Goal: Transaction & Acquisition: Purchase product/service

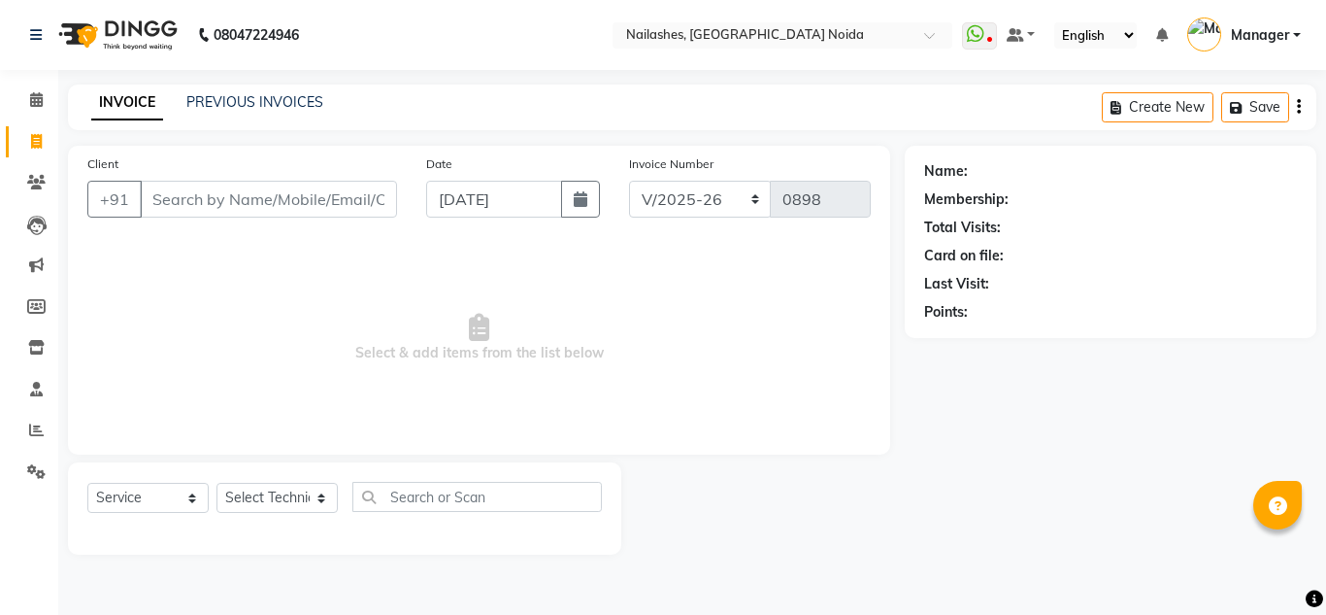
select select "6068"
select select "service"
click at [40, 102] on icon at bounding box center [36, 99] width 13 height 15
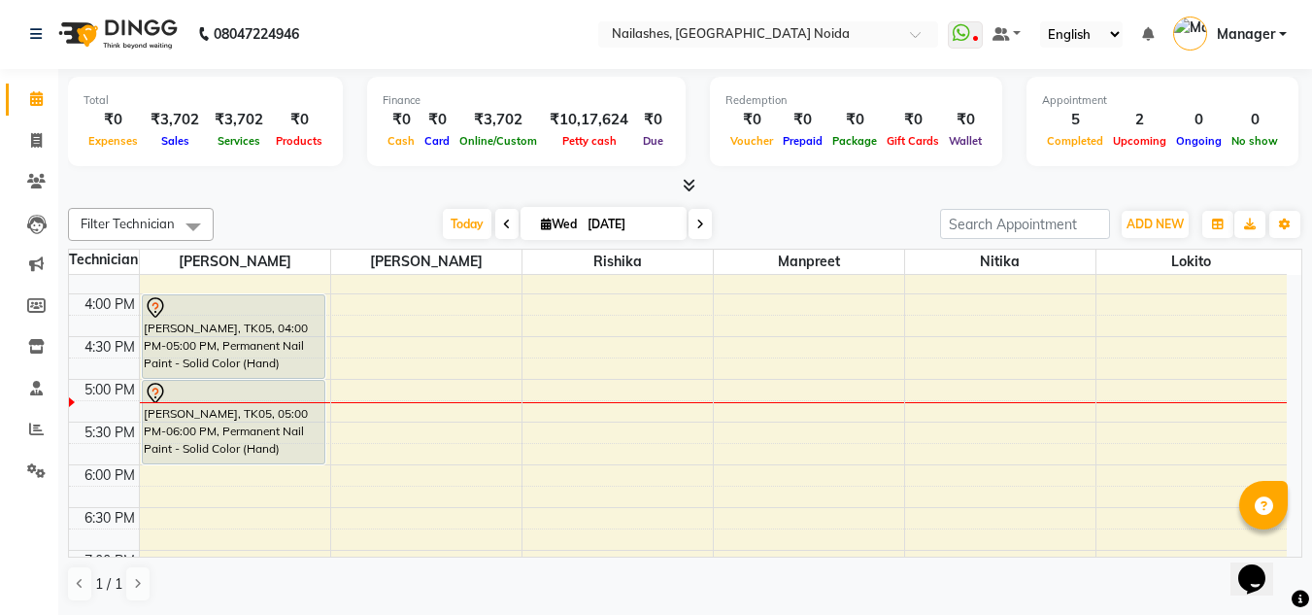
scroll to position [828, 0]
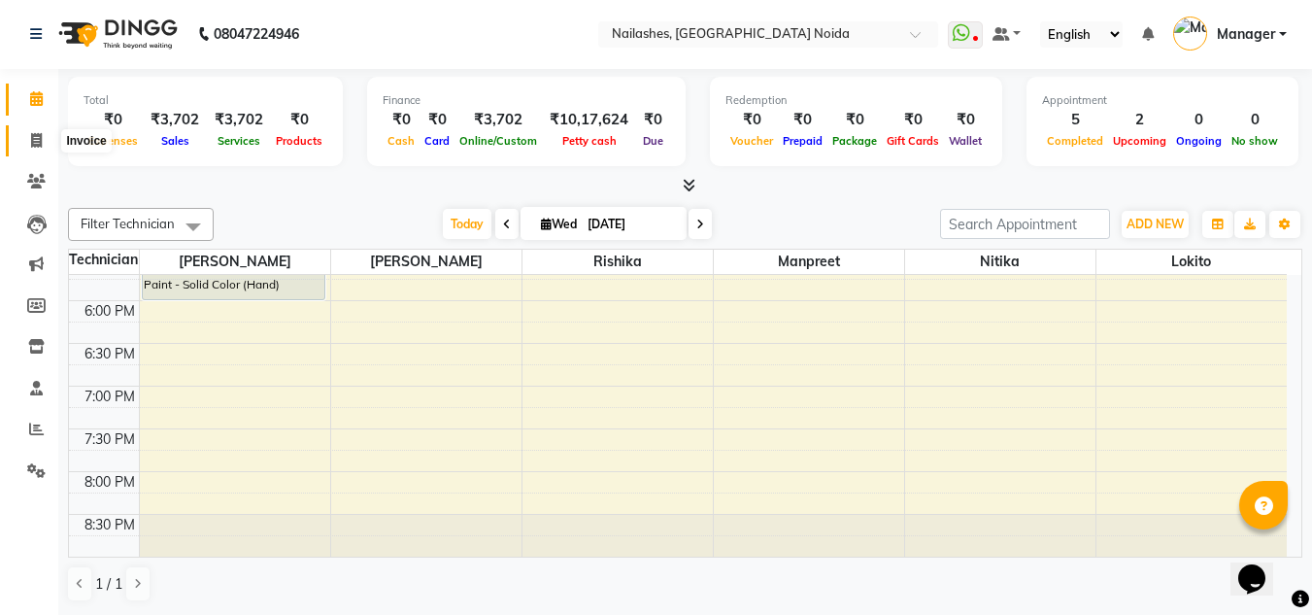
click at [47, 146] on span at bounding box center [36, 141] width 34 height 22
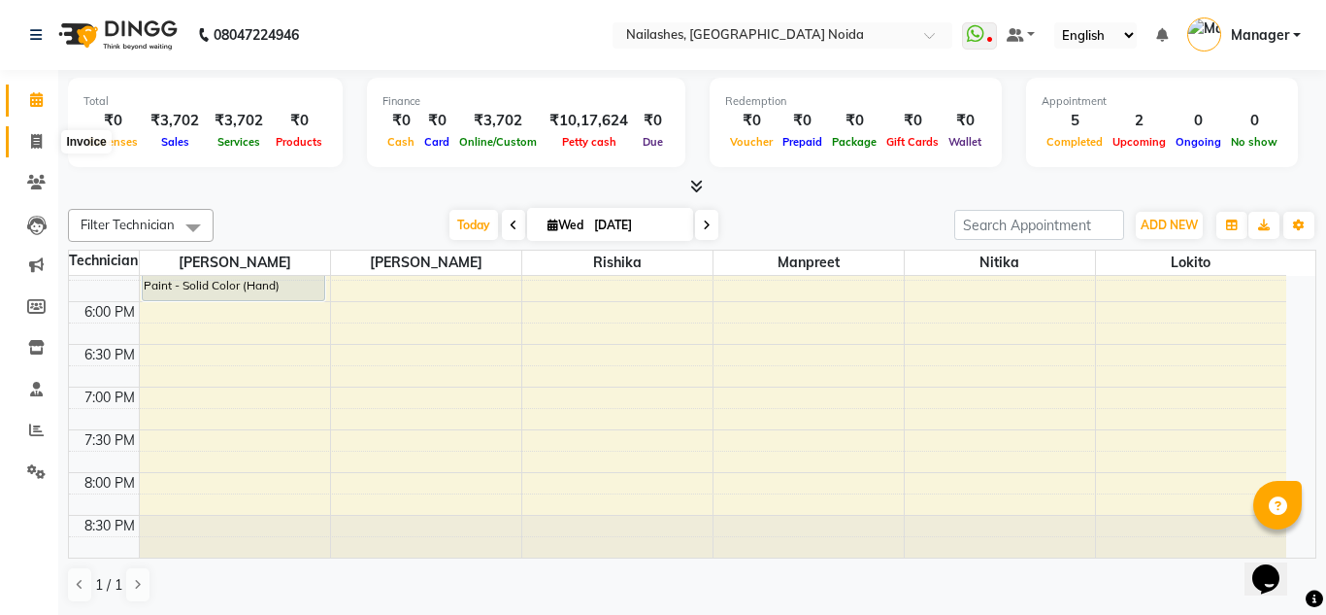
select select "service"
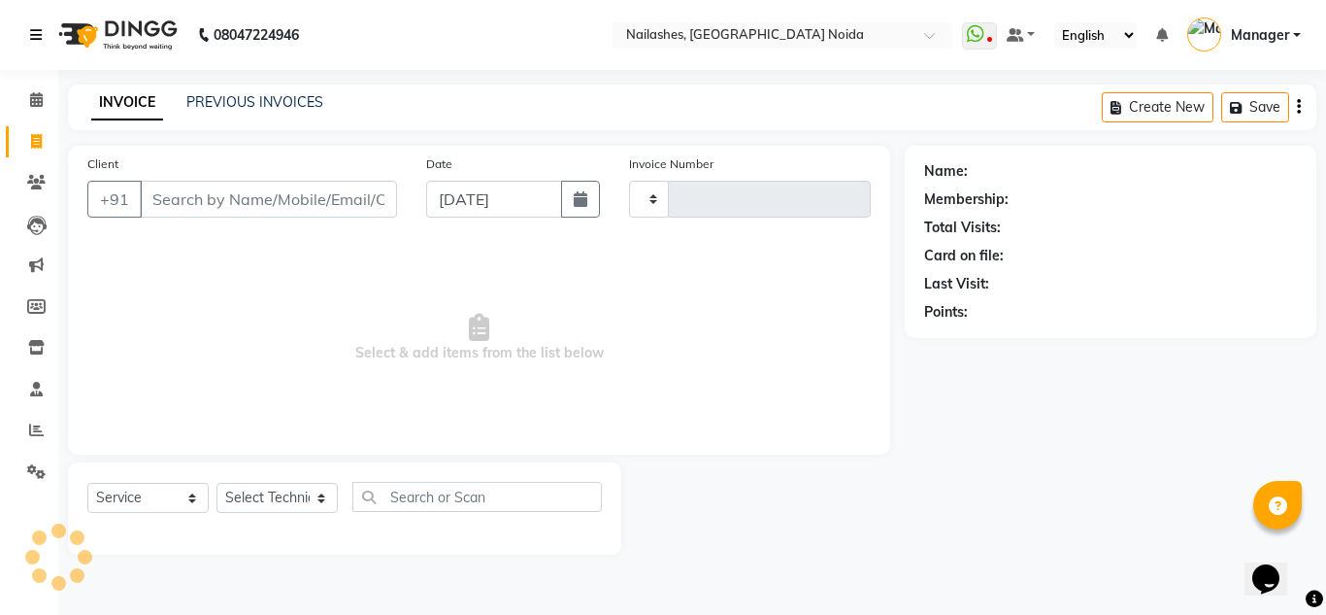
type input "0898"
select select "6068"
click at [41, 103] on icon at bounding box center [36, 99] width 13 height 15
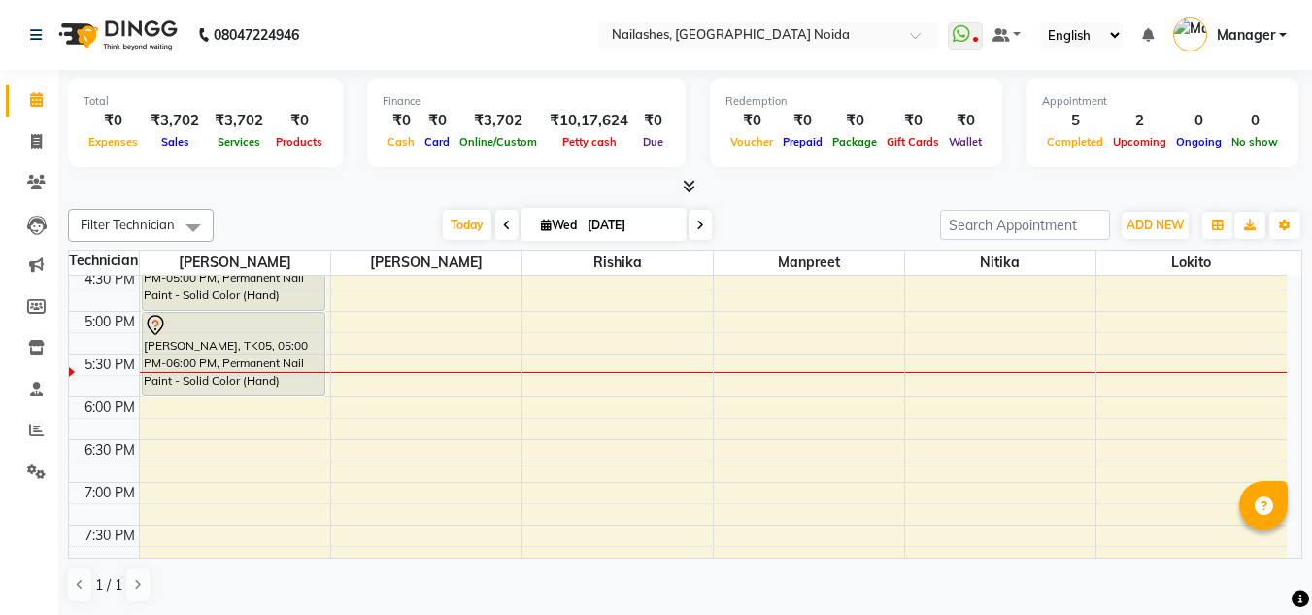
scroll to position [740, 0]
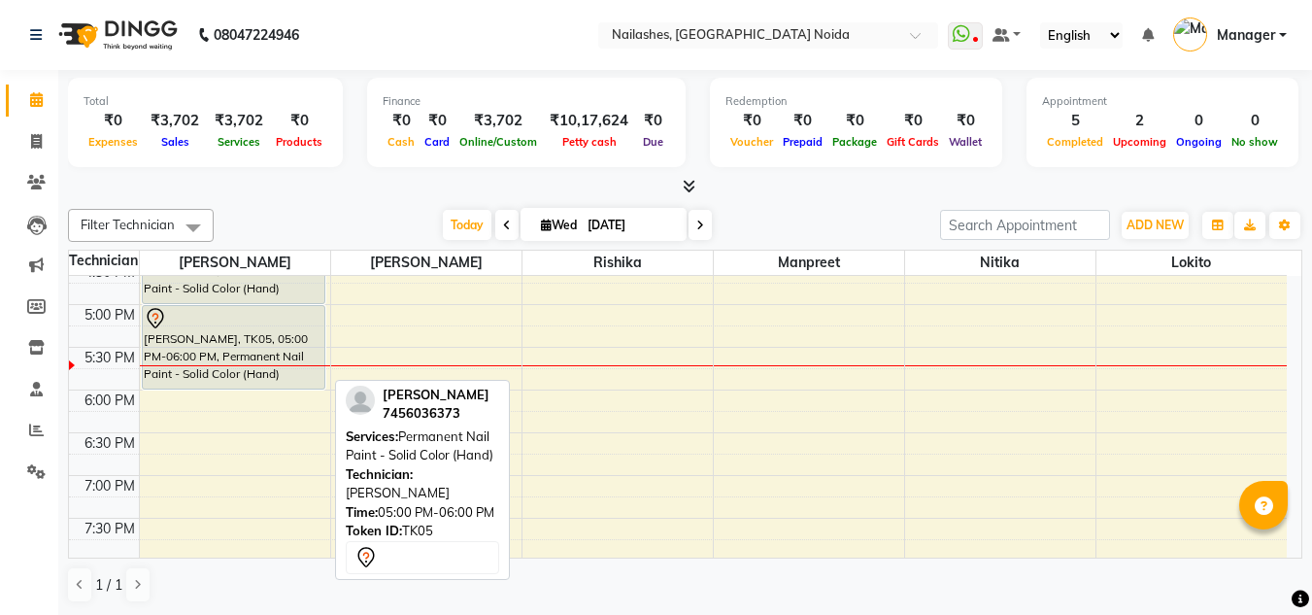
click at [272, 347] on div "[PERSON_NAME], TK05, 05:00 PM-06:00 PM, Permanent Nail Paint - Solid Color (Han…" at bounding box center [234, 347] width 182 height 83
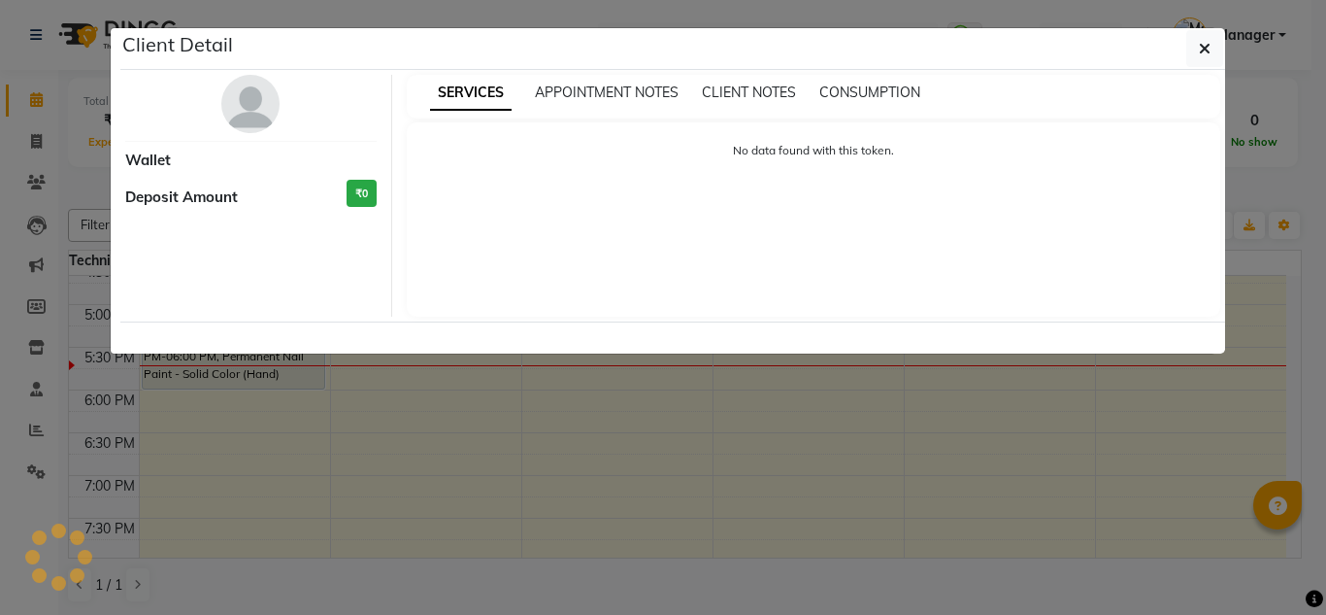
select select "7"
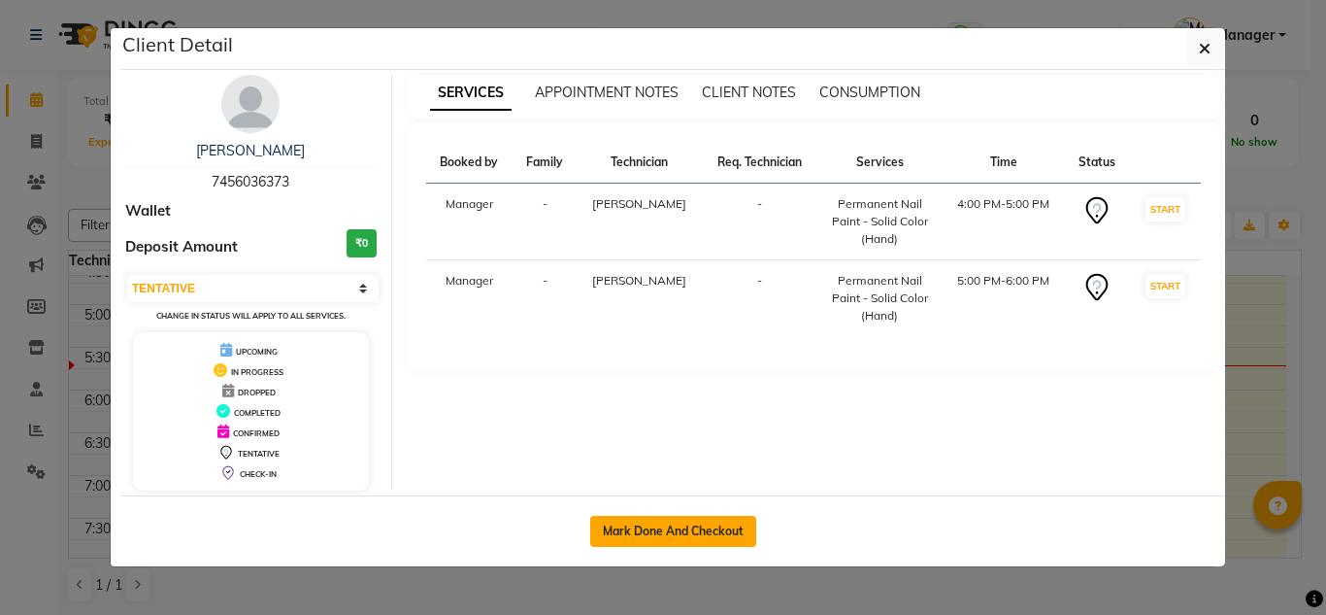
click at [657, 524] on button "Mark Done And Checkout" at bounding box center [673, 531] width 166 height 31
select select "service"
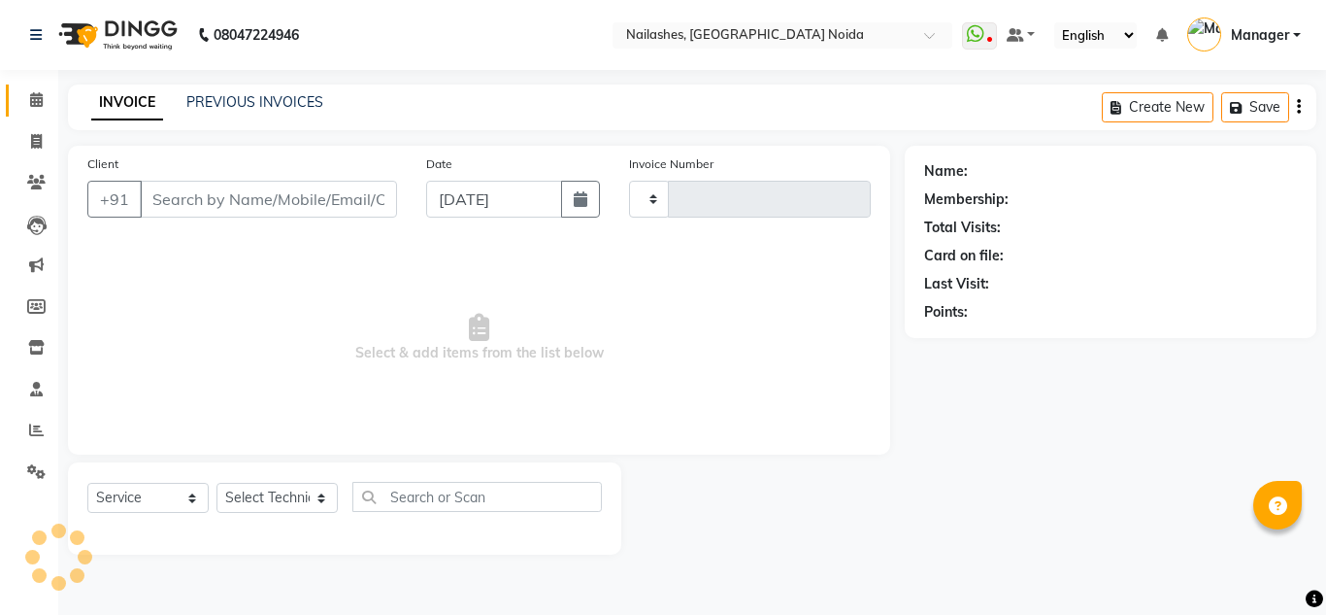
type input "0898"
select select "6068"
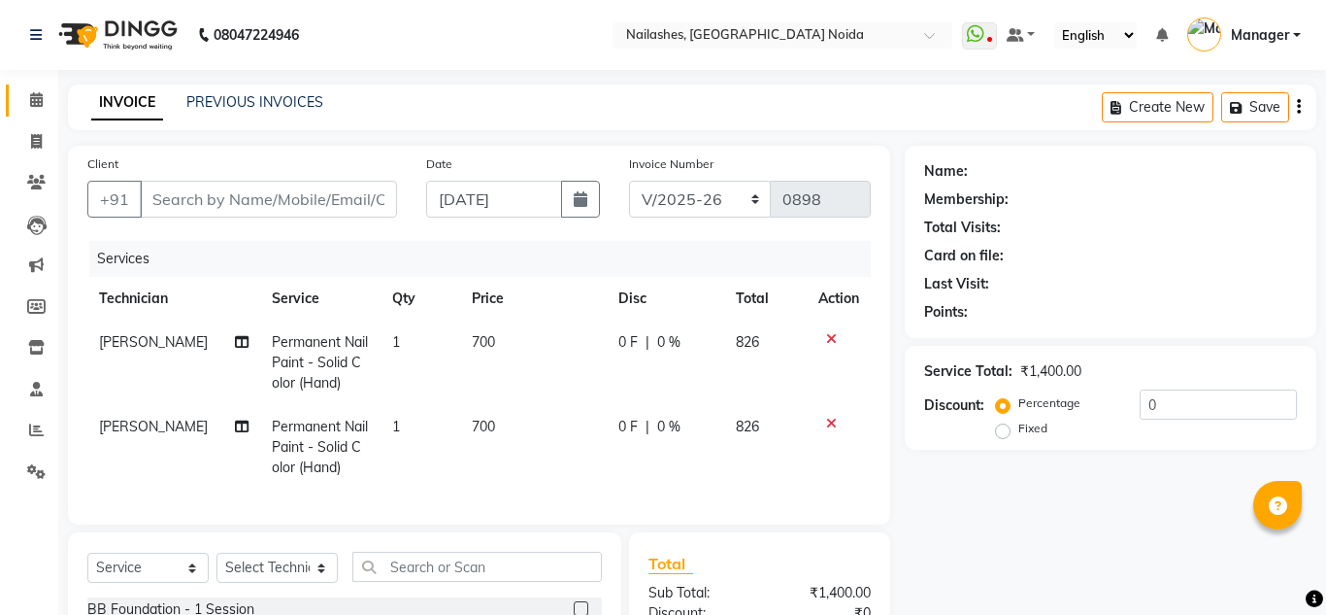
type input "74******73"
select select "44095"
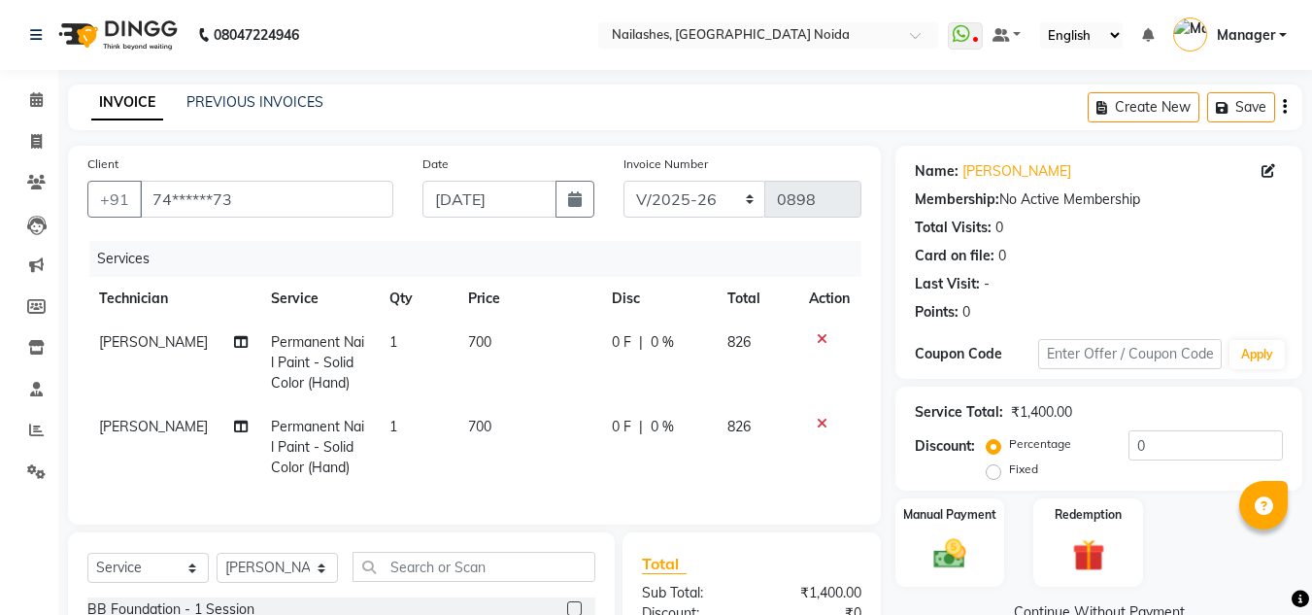
click at [117, 339] on span "[PERSON_NAME]" at bounding box center [153, 341] width 109 height 17
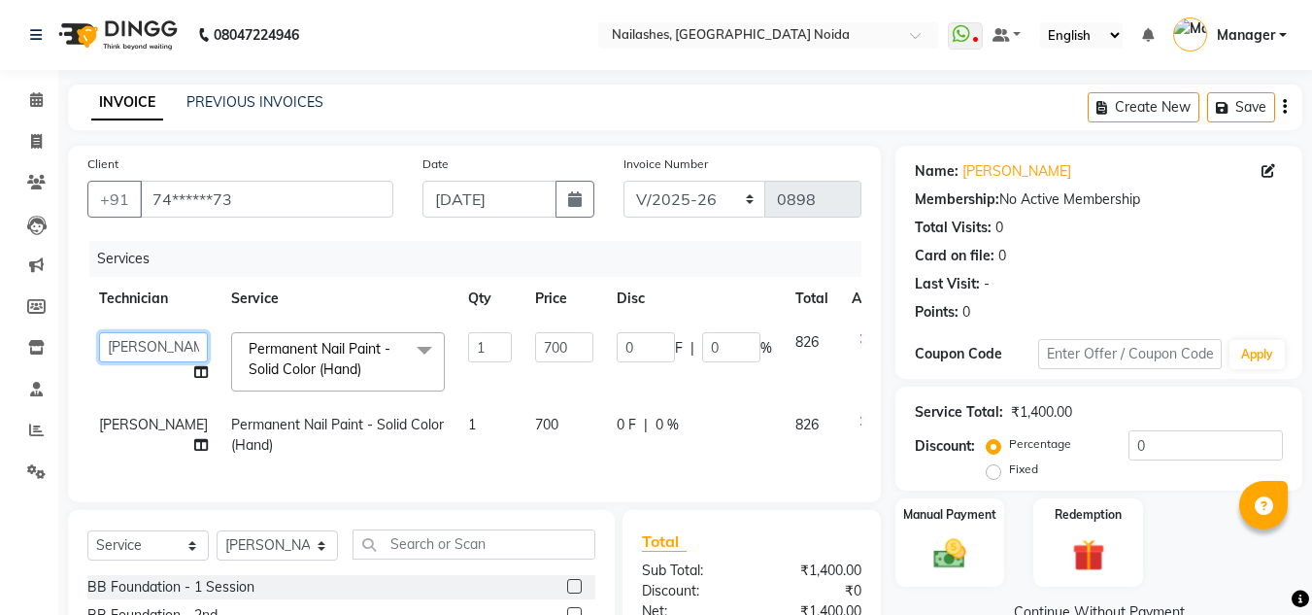
click at [117, 339] on select "[PERSON_NAME] [PERSON_NAME] Lokito Manager [PERSON_NAME] [PERSON_NAME]" at bounding box center [153, 347] width 109 height 30
select select "88046"
click at [137, 422] on span "[PERSON_NAME]" at bounding box center [153, 424] width 109 height 17
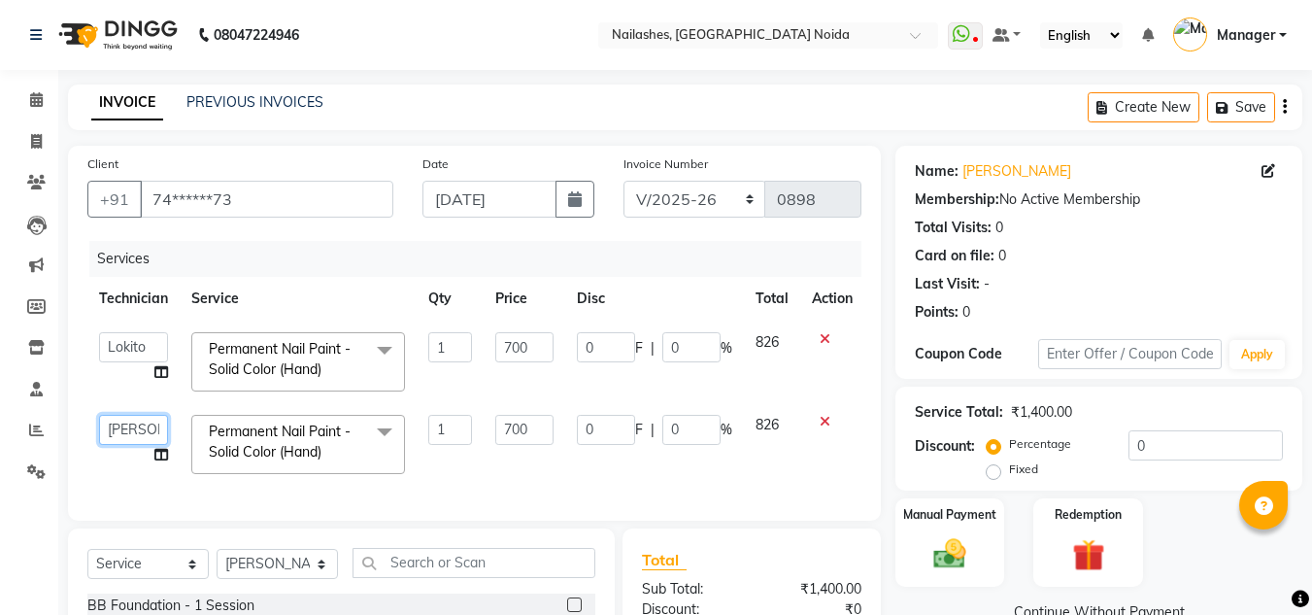
click at [137, 422] on select "[PERSON_NAME] [PERSON_NAME] Lokito Manager [PERSON_NAME] [PERSON_NAME]" at bounding box center [133, 430] width 69 height 30
select select "46557"
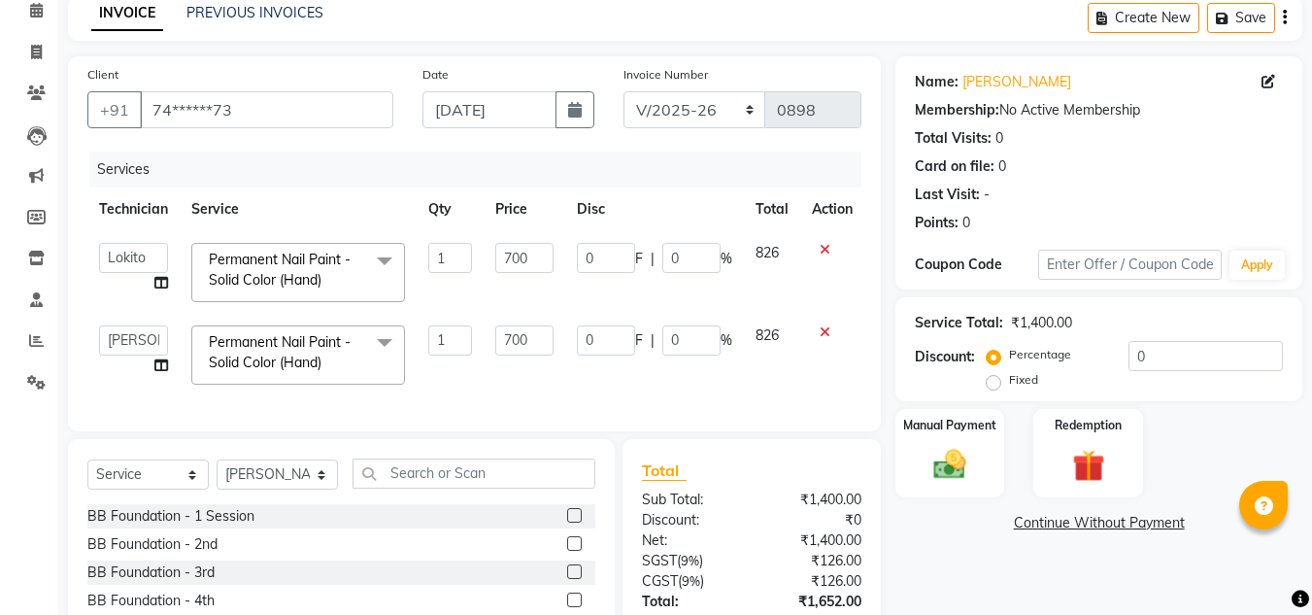
scroll to position [96, 0]
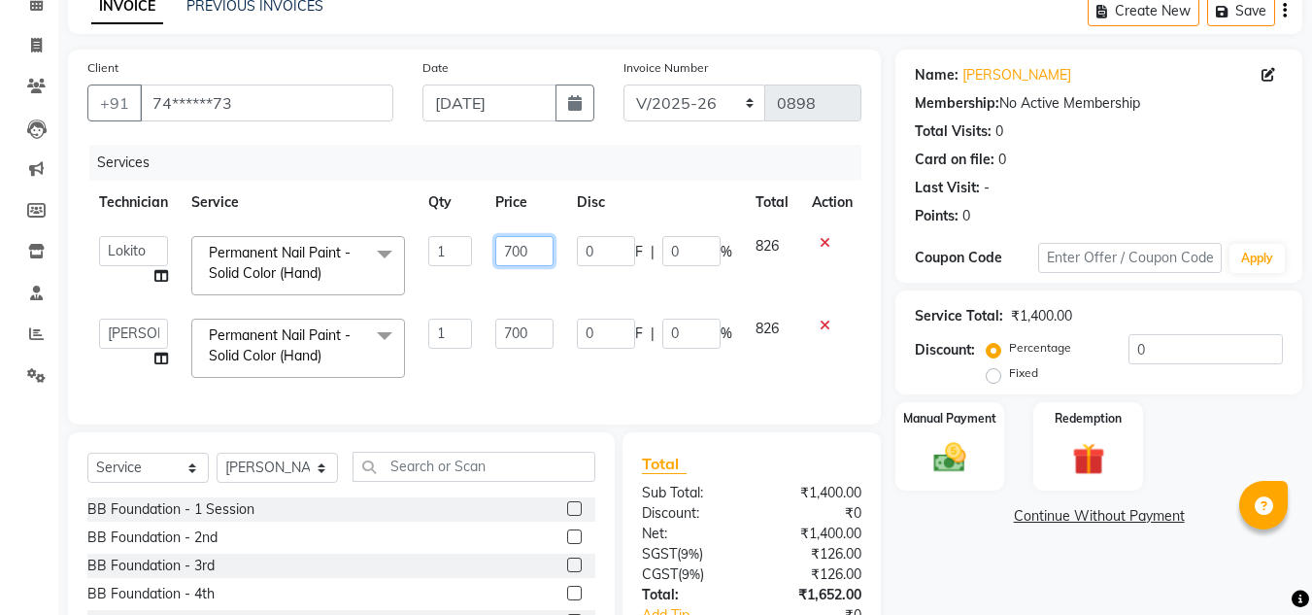
click at [509, 245] on input "700" at bounding box center [524, 251] width 58 height 30
type input "500"
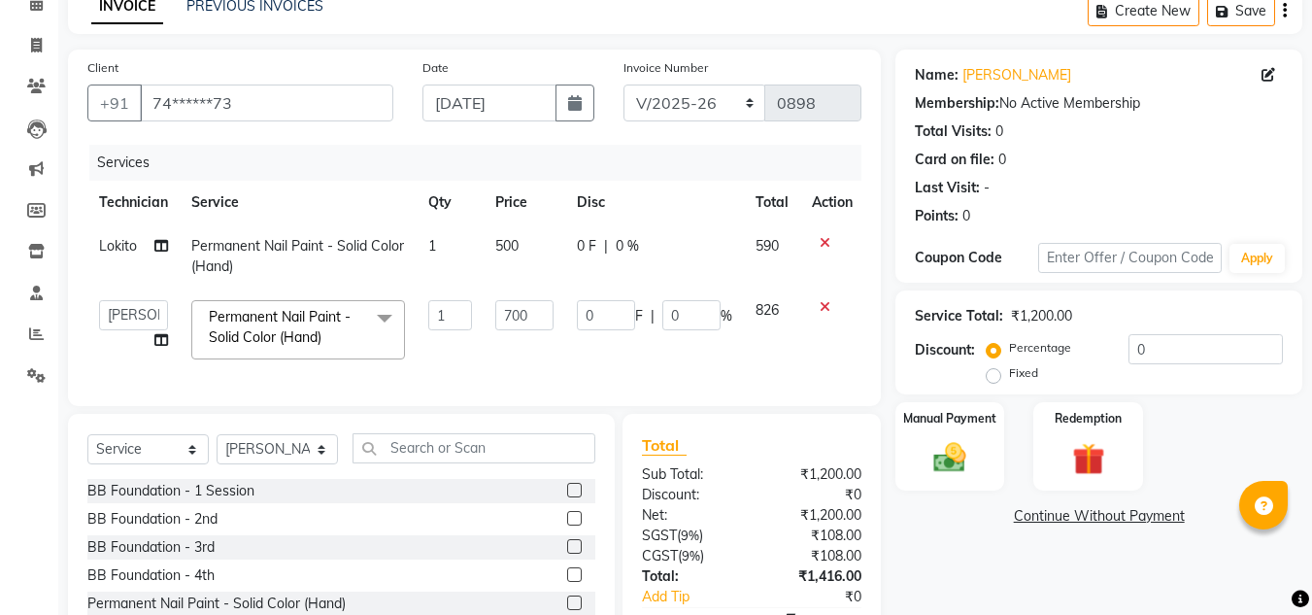
click at [555, 296] on tbody "Lokito Permanent Nail Paint - Solid Color (Hand) 1 500 0 F | 0 % 590 [PERSON_NA…" at bounding box center [475, 297] width 777 height 147
click at [510, 311] on input "700" at bounding box center [524, 315] width 58 height 30
type input "500"
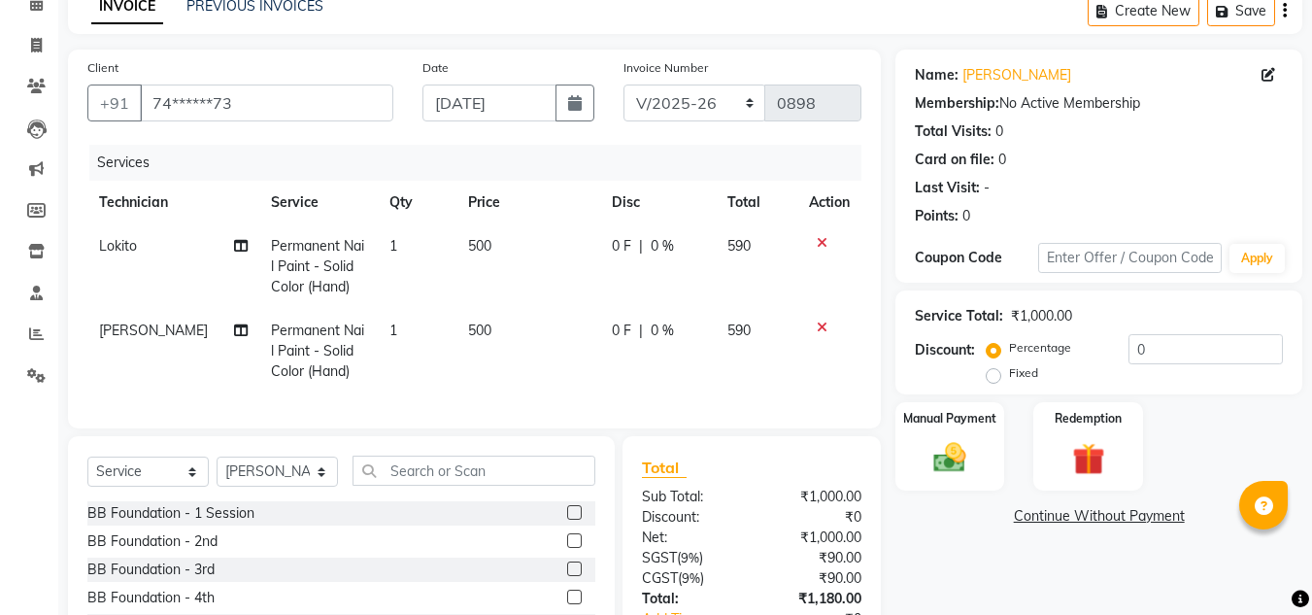
click at [533, 332] on td "500" at bounding box center [528, 351] width 144 height 84
select select "46557"
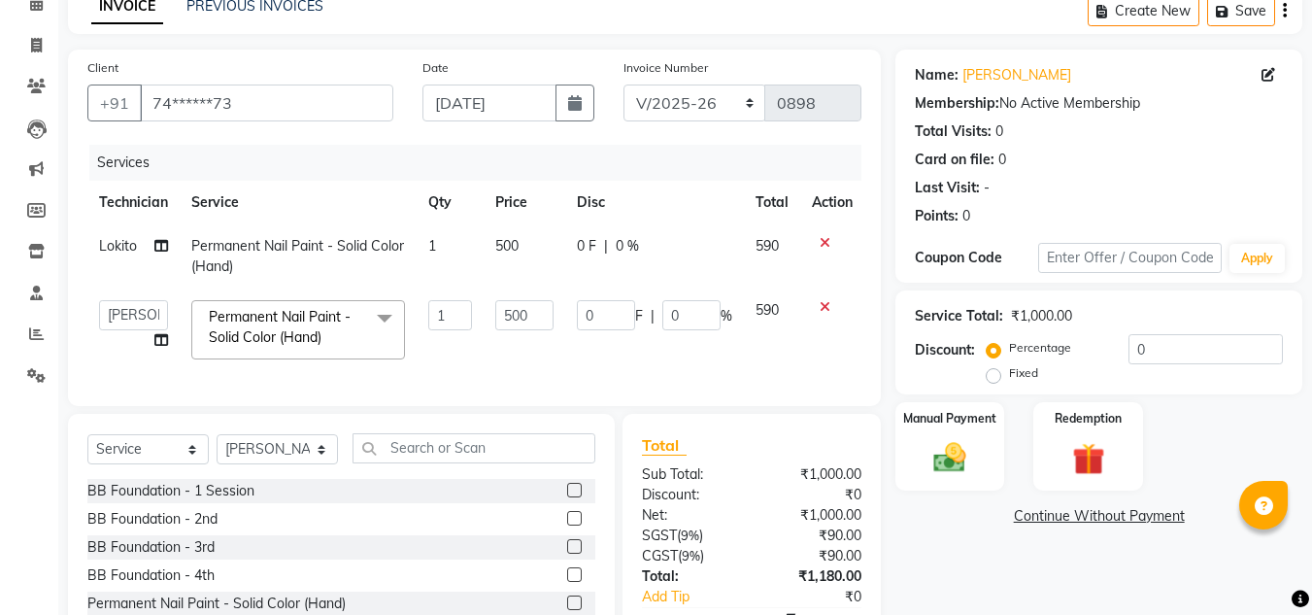
scroll to position [225, 0]
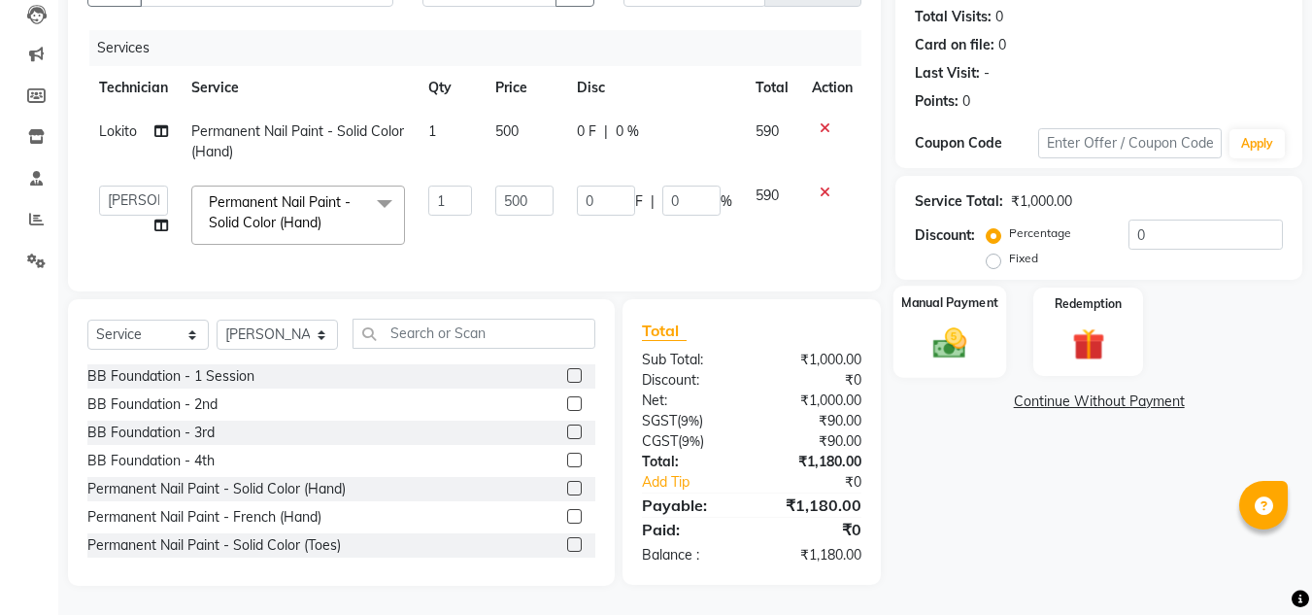
click at [968, 330] on img at bounding box center [949, 342] width 54 height 39
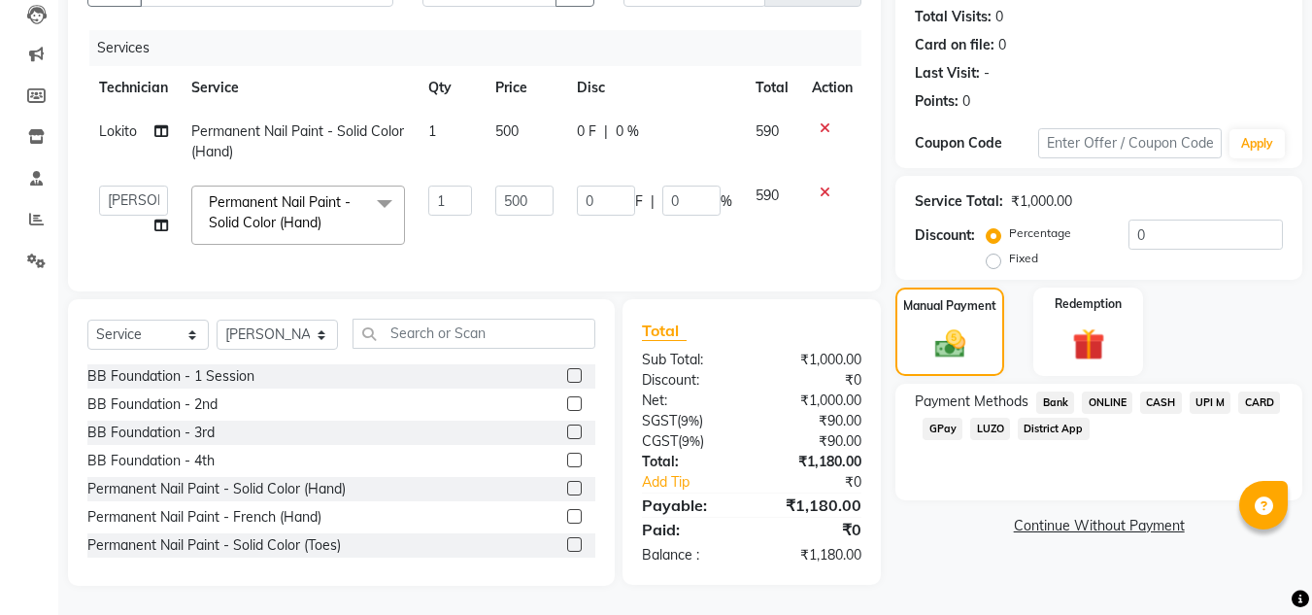
click at [1152, 391] on span "CASH" at bounding box center [1161, 402] width 42 height 22
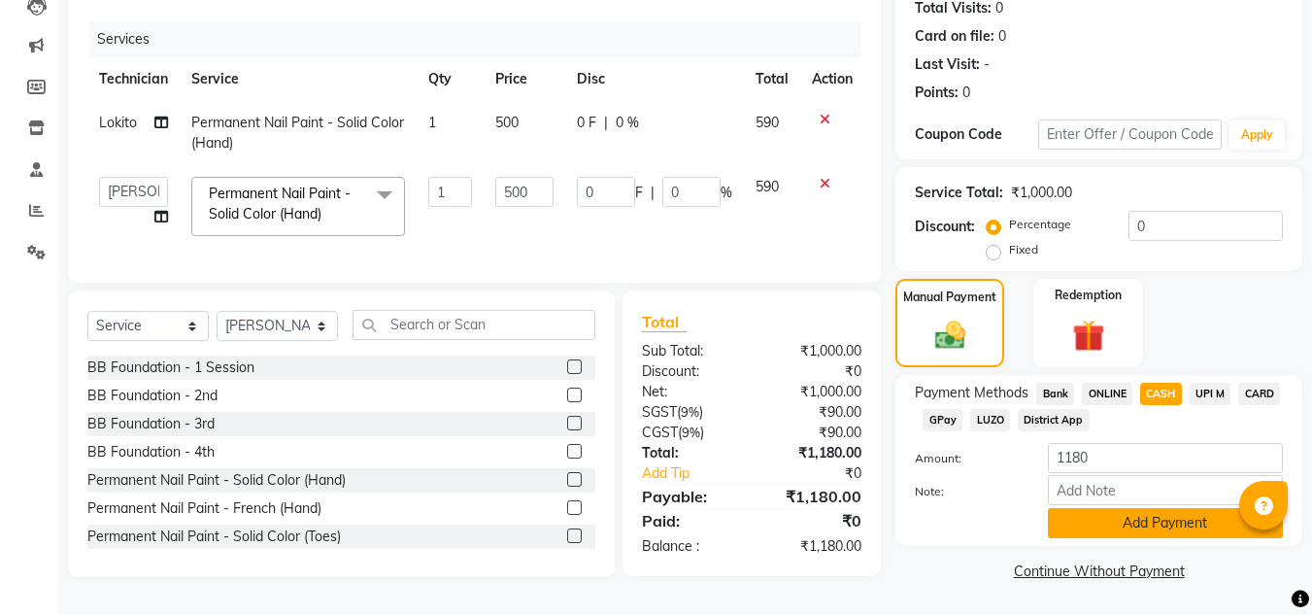
click at [1159, 508] on button "Add Payment" at bounding box center [1165, 523] width 235 height 30
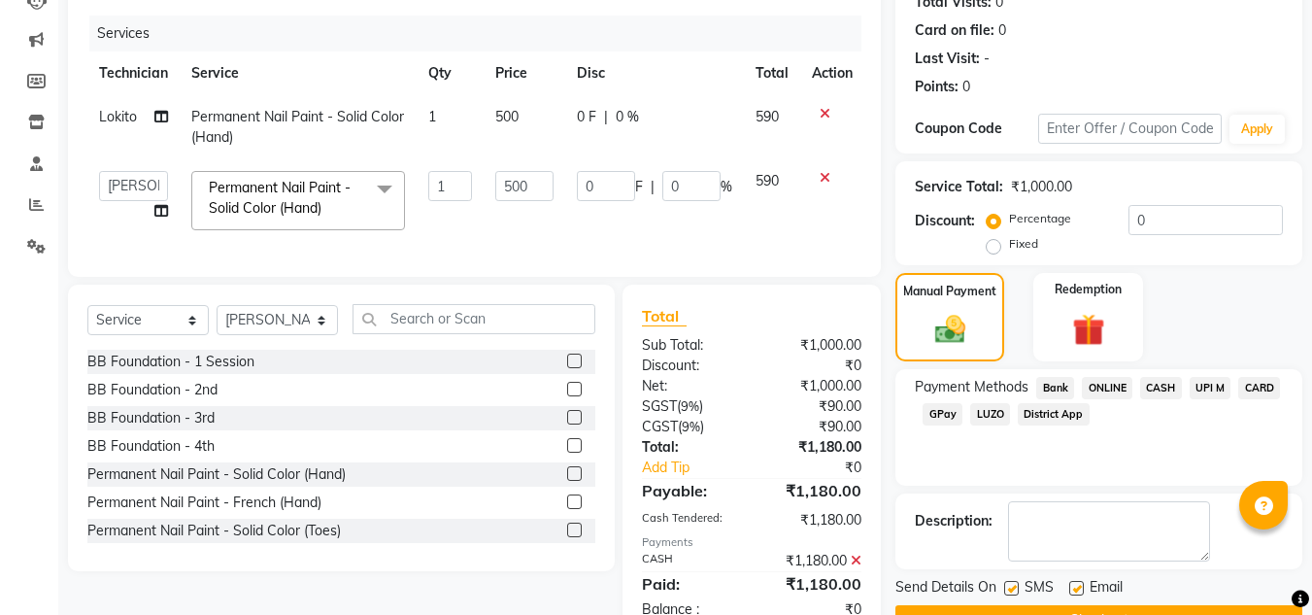
scroll to position [293, 0]
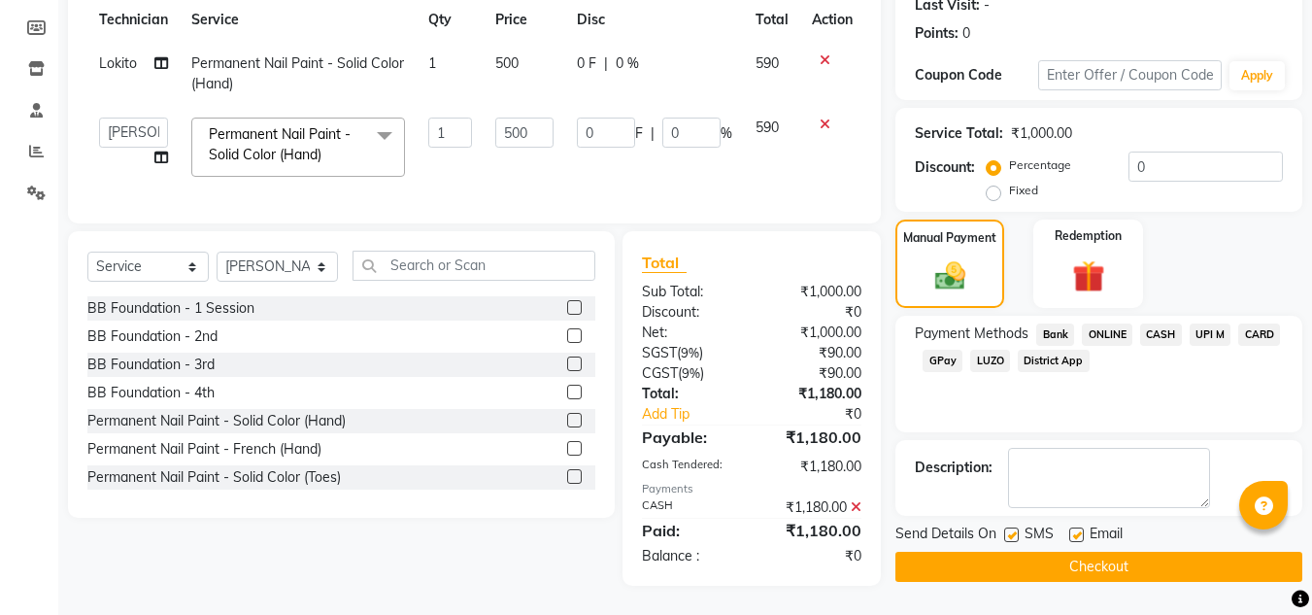
click at [1111, 554] on button "Checkout" at bounding box center [1098, 566] width 407 height 30
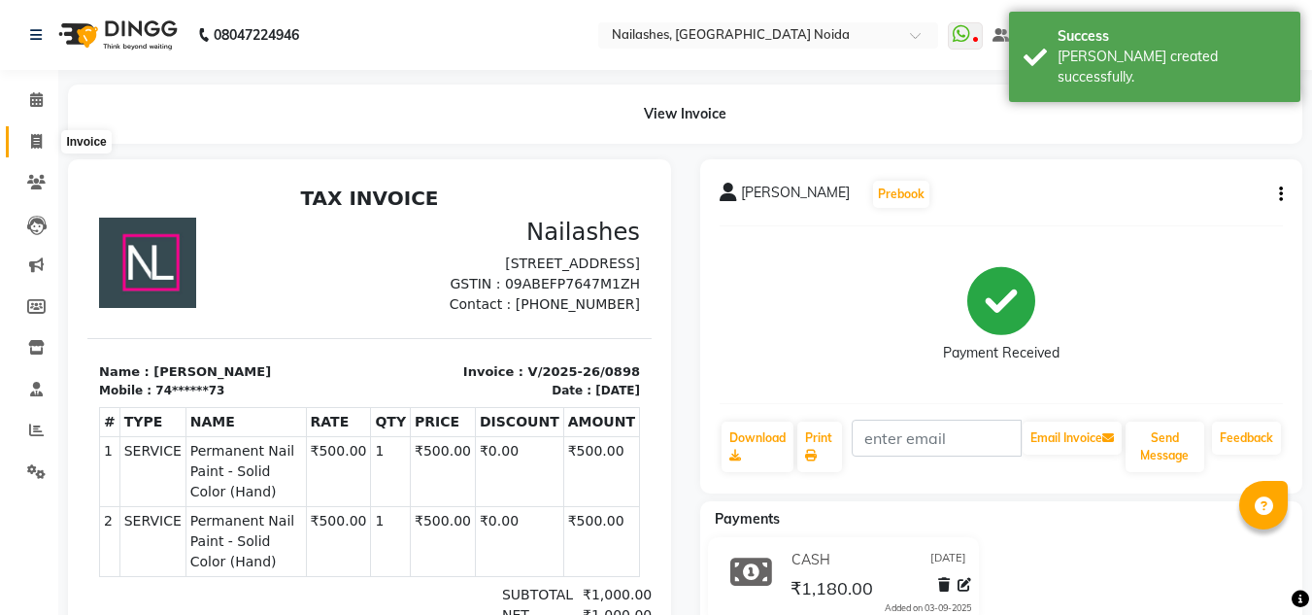
click at [35, 139] on icon at bounding box center [36, 141] width 11 height 15
select select "service"
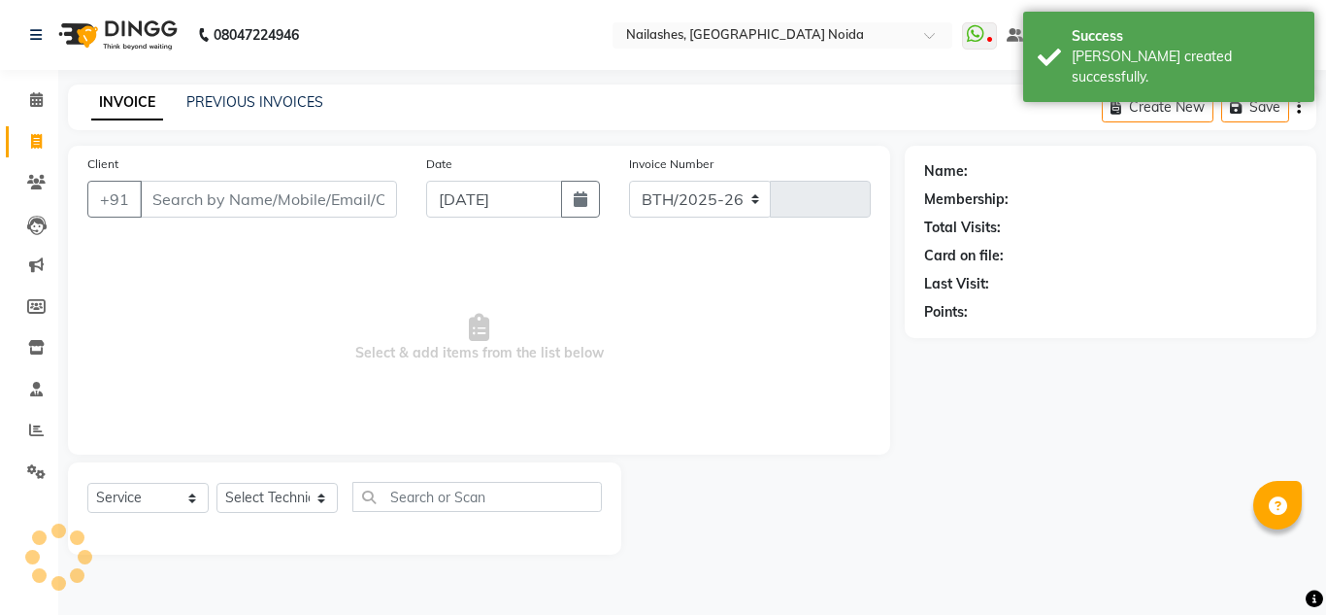
select select "6068"
type input "0899"
click at [229, 98] on link "PREVIOUS INVOICES" at bounding box center [254, 101] width 137 height 17
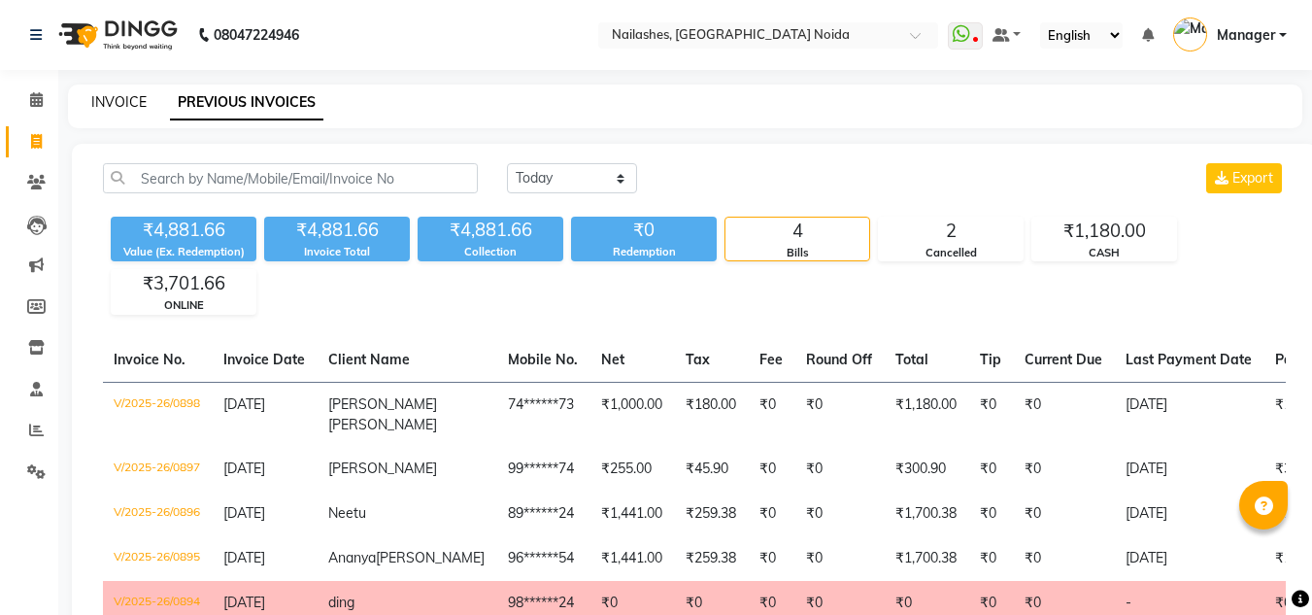
click at [138, 102] on link "INVOICE" at bounding box center [118, 101] width 55 height 17
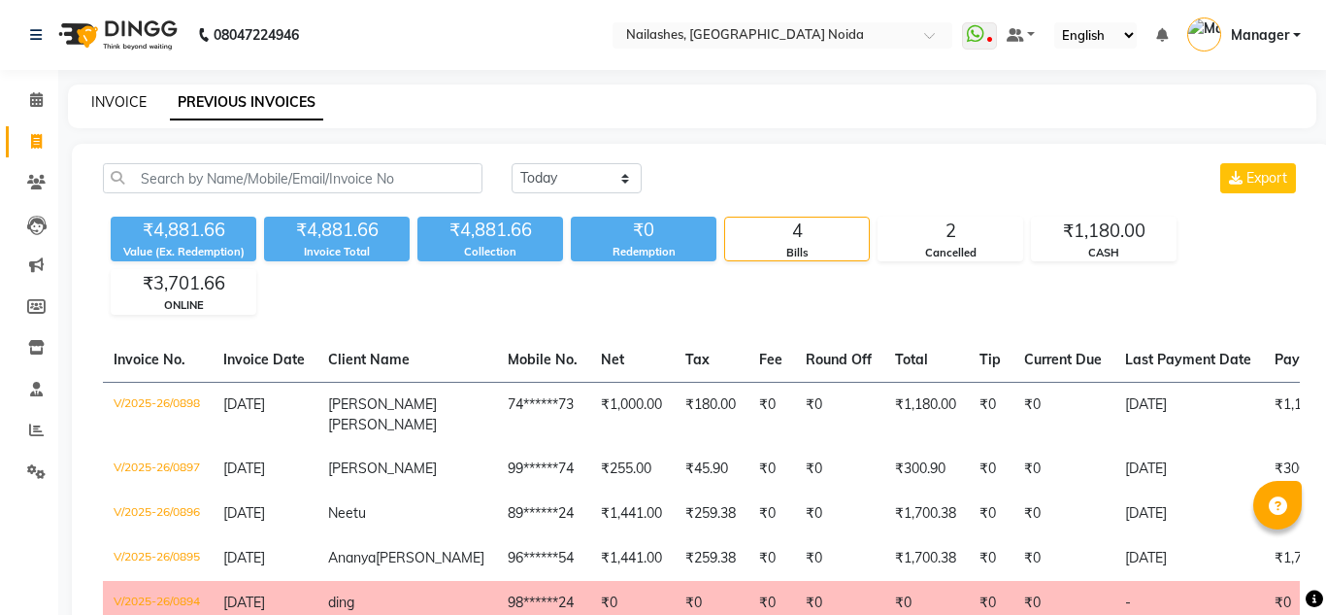
select select "service"
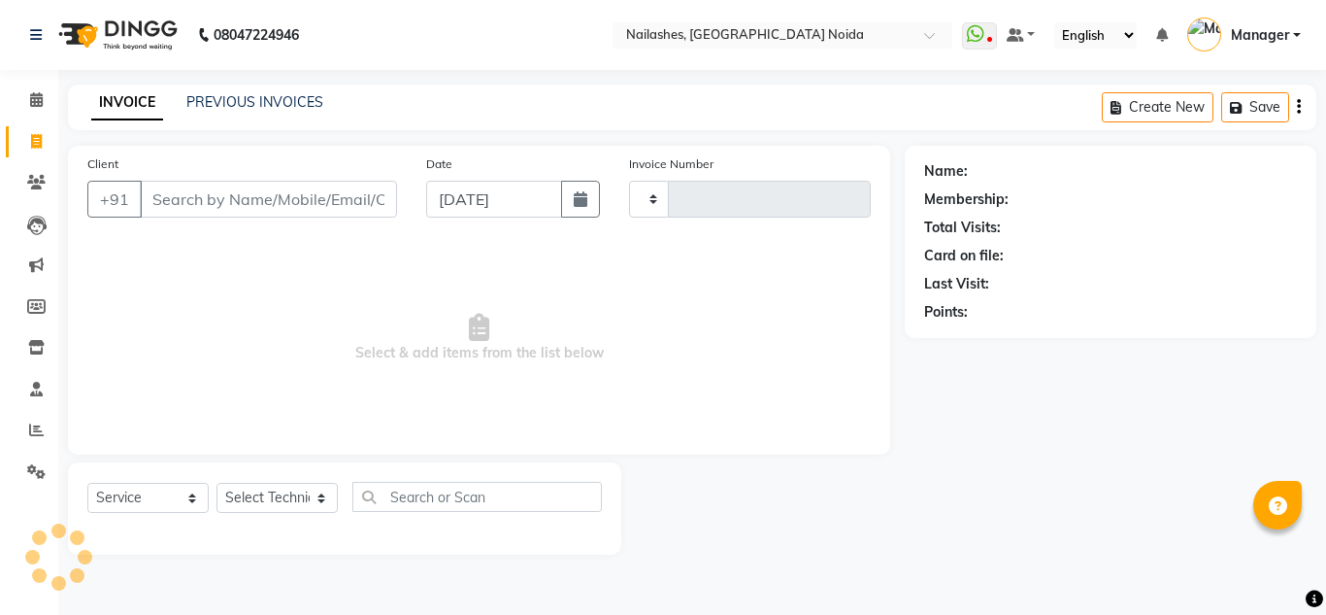
type input "0899"
select select "6068"
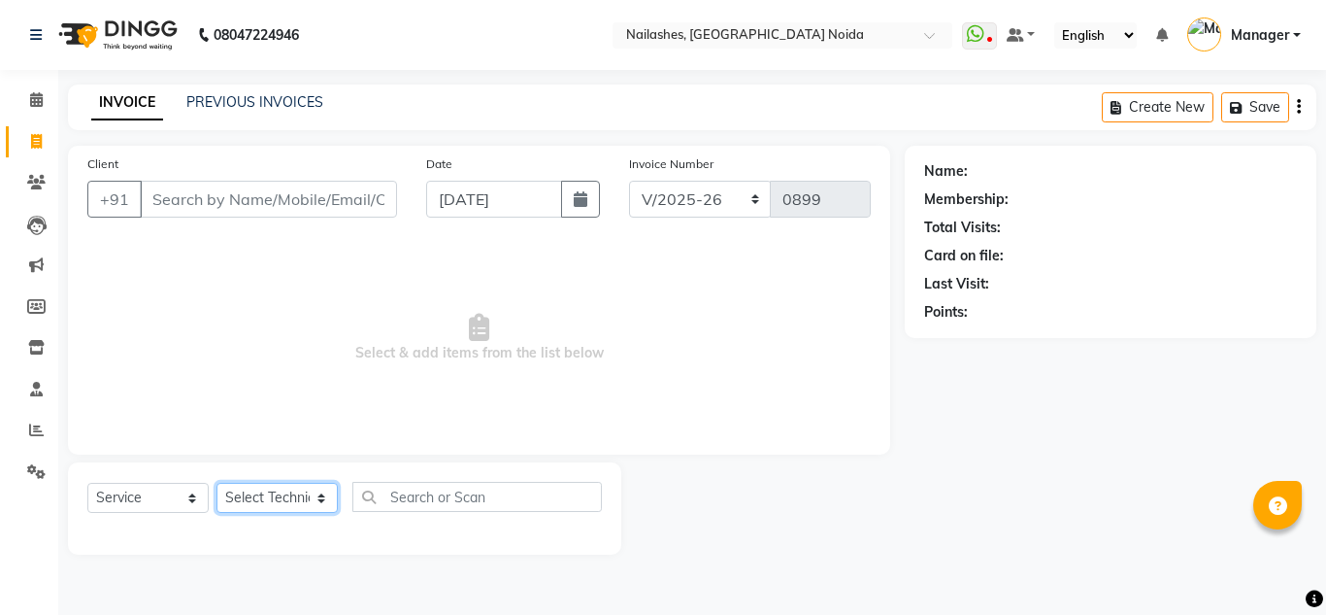
click at [276, 499] on select "Select Technician" at bounding box center [277, 498] width 121 height 30
select select "44095"
click at [217, 483] on select "Select Technician [PERSON_NAME] [PERSON_NAME] Lokito Manager [PERSON_NAME] [PER…" at bounding box center [277, 498] width 121 height 30
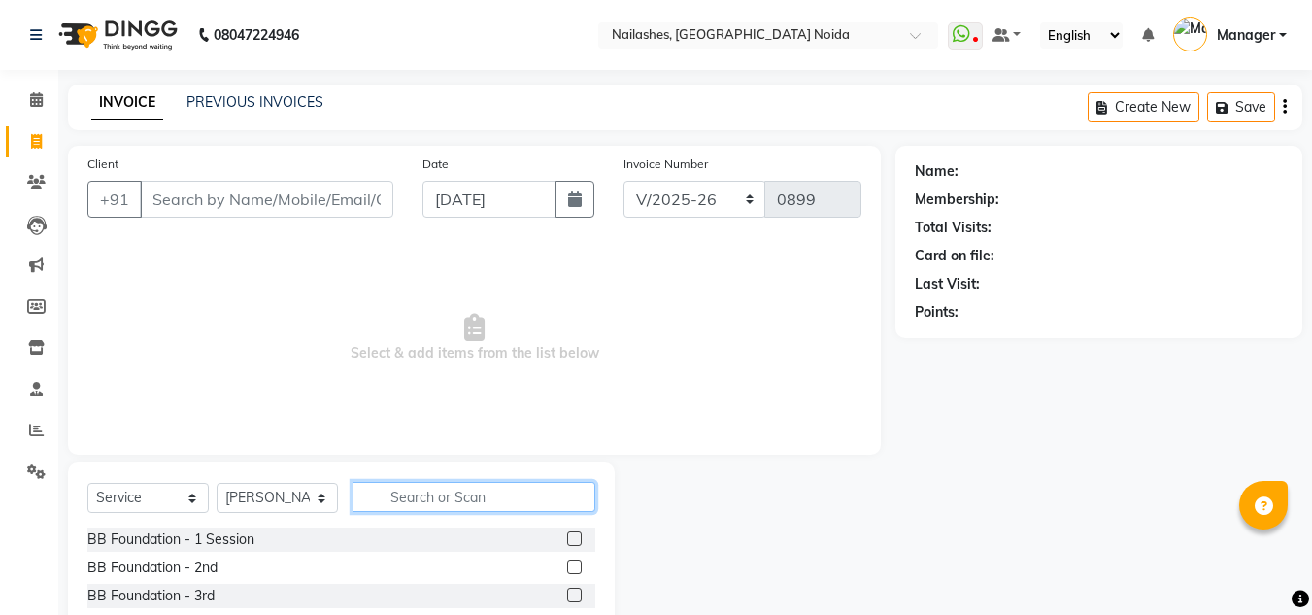
click at [433, 487] on input "text" at bounding box center [473, 497] width 243 height 30
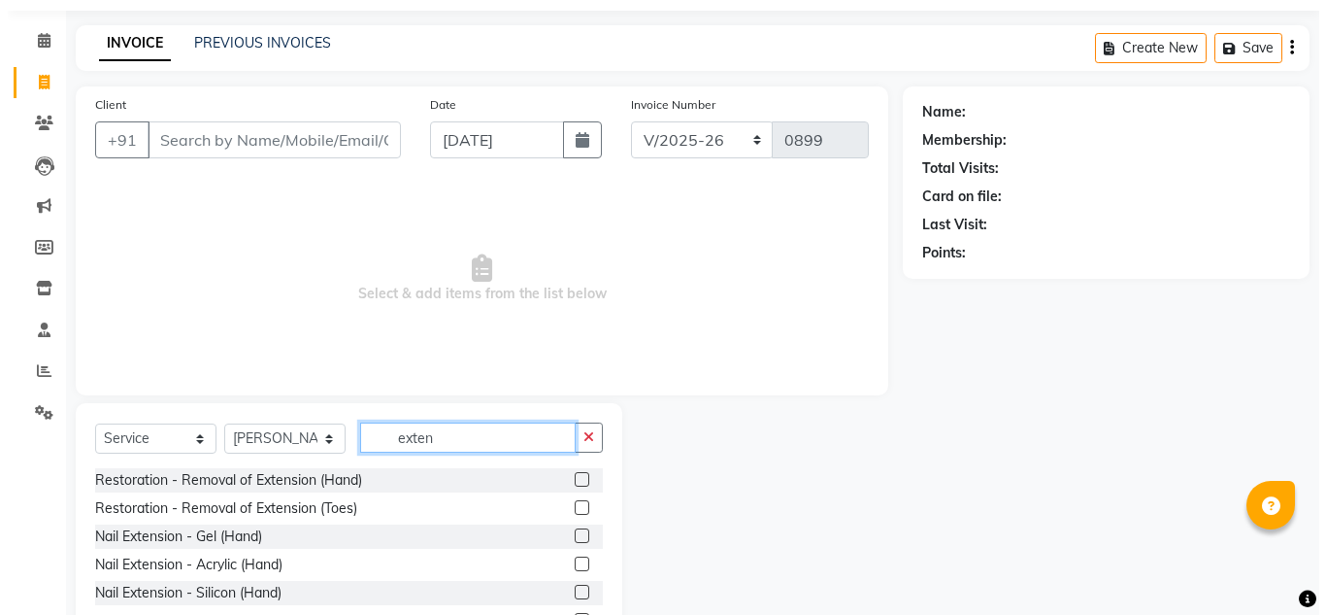
scroll to position [60, 0]
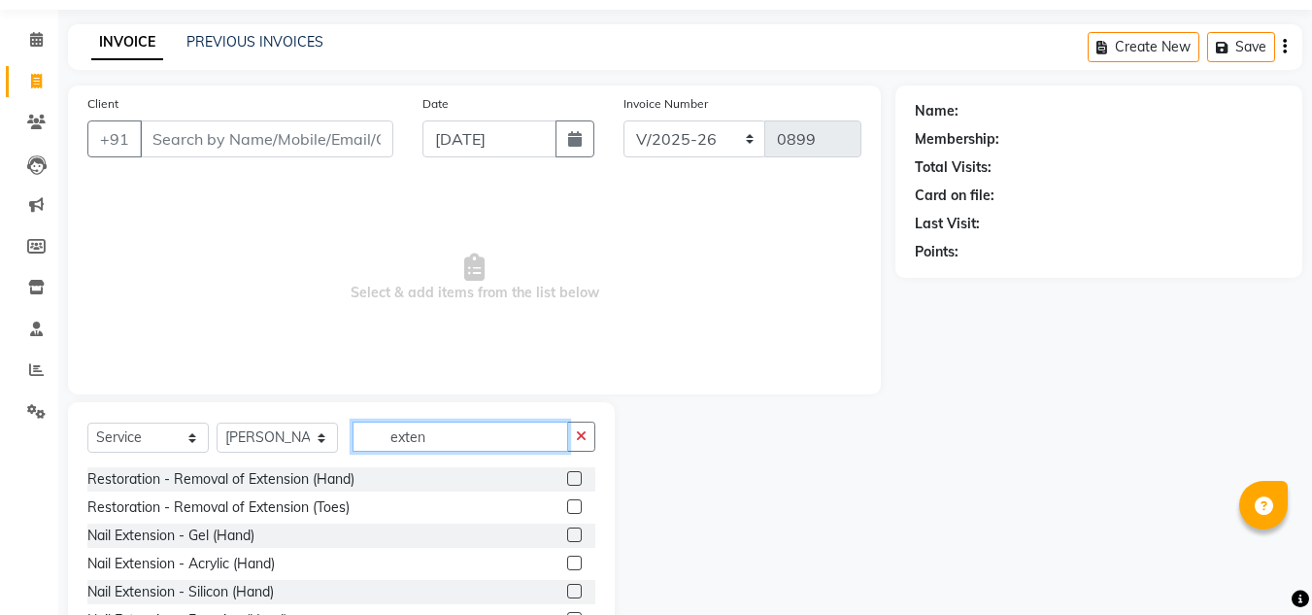
type input "exten"
click at [567, 562] on label at bounding box center [574, 562] width 15 height 15
click at [567, 562] on input "checkbox" at bounding box center [573, 563] width 13 height 13
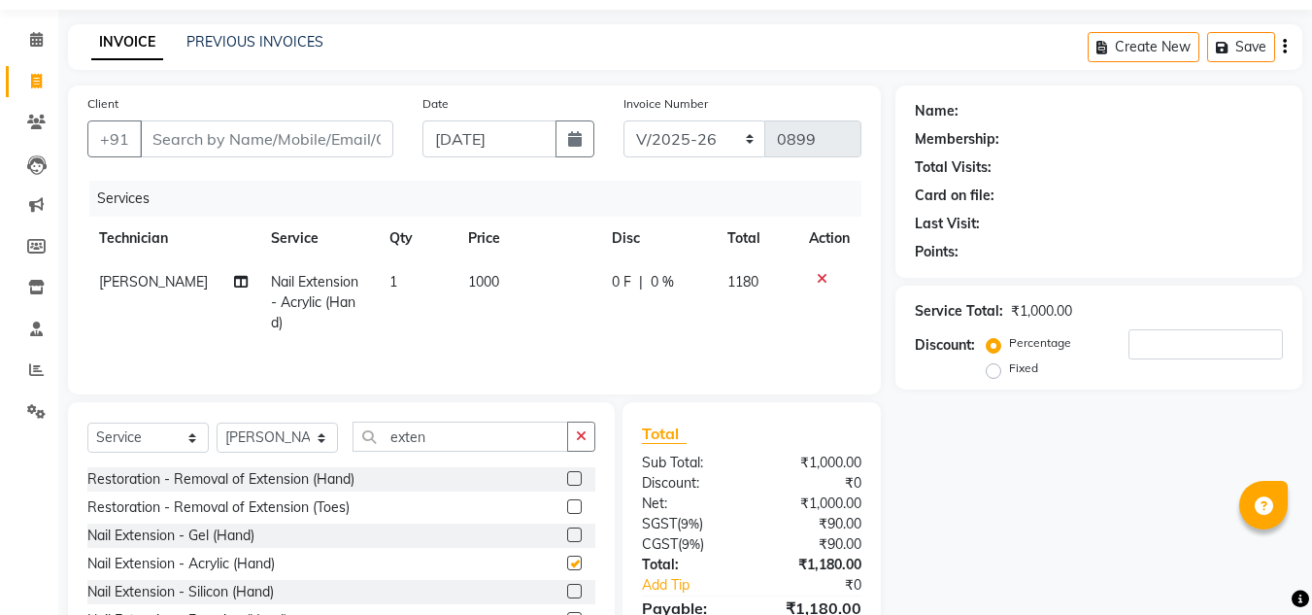
checkbox input "false"
click at [480, 310] on td "1000" at bounding box center [528, 302] width 144 height 84
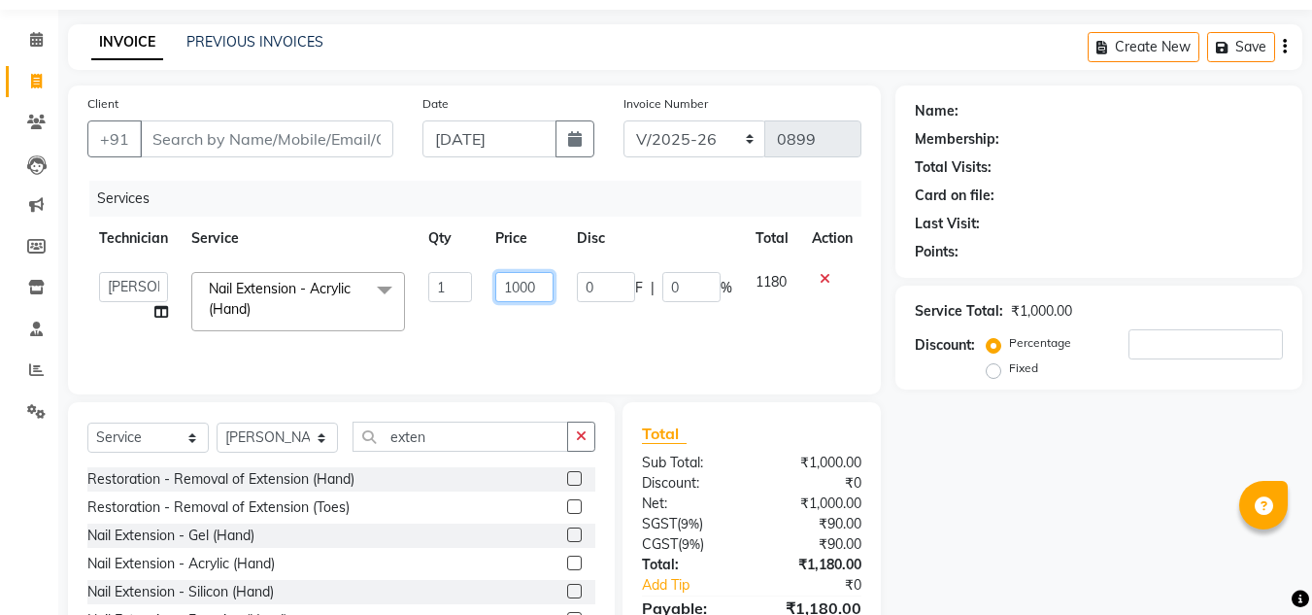
click at [539, 291] on input "1000" at bounding box center [524, 287] width 58 height 30
type input "1017"
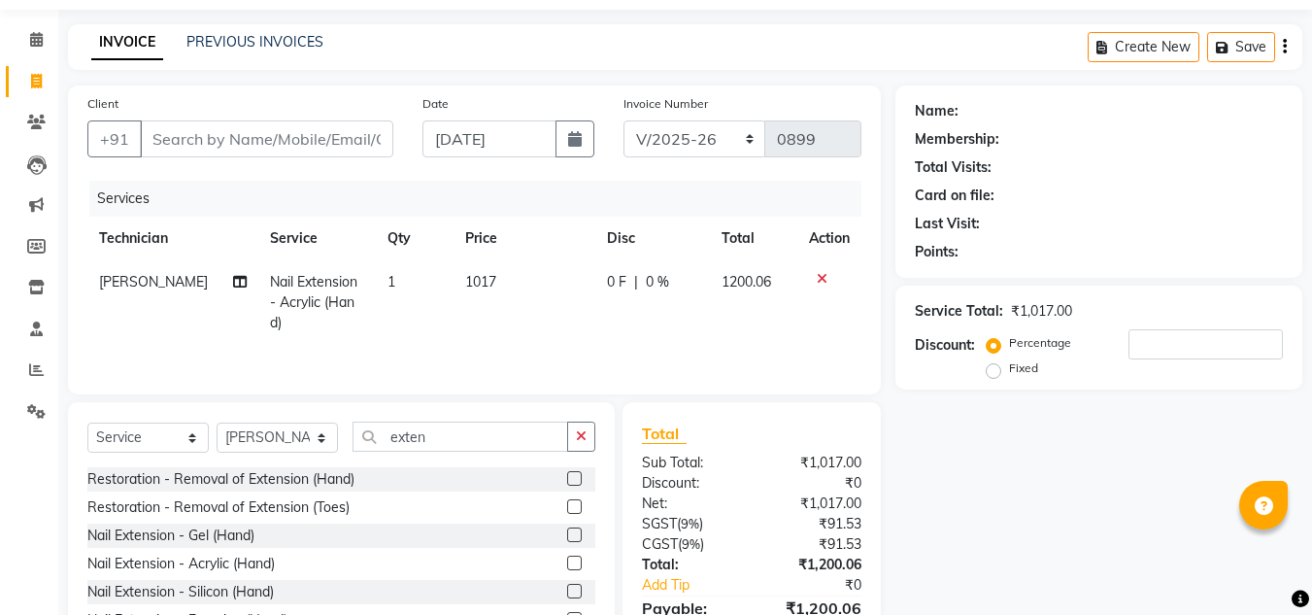
click at [571, 318] on tr "[PERSON_NAME] Nail Extension - Acrylic (Hand) 1 1017 0 F | 0 % 1200.06" at bounding box center [474, 302] width 774 height 84
click at [480, 296] on td "1017" at bounding box center [524, 302] width 142 height 84
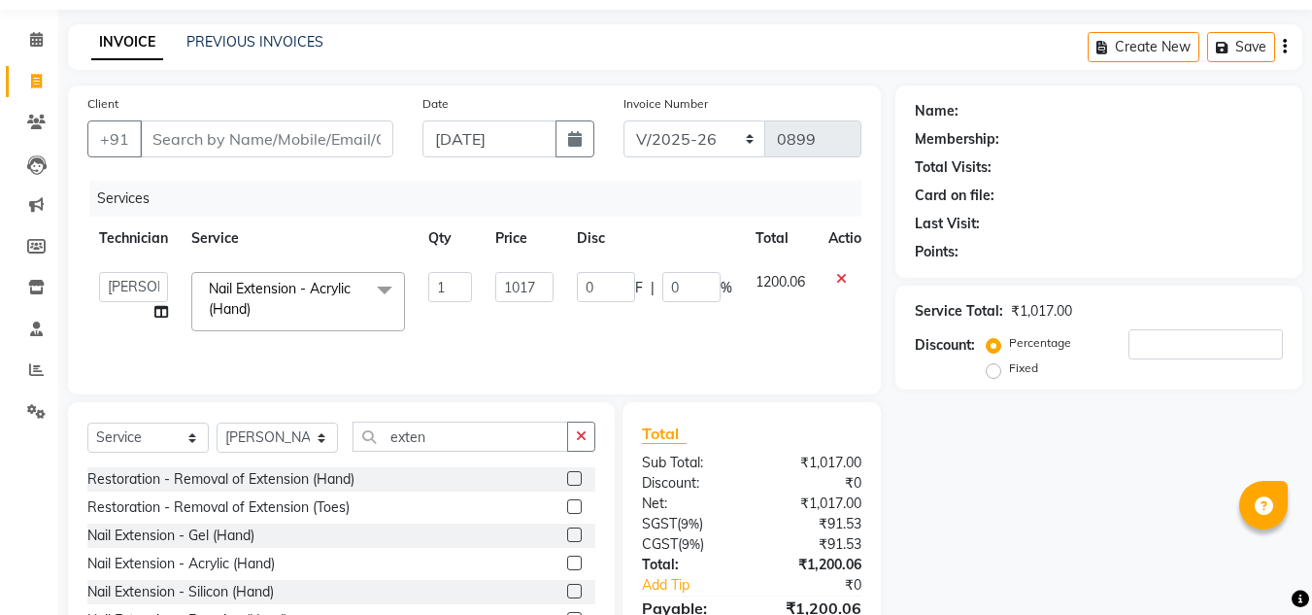
click at [480, 296] on td "1" at bounding box center [449, 301] width 67 height 83
drag, startPoint x: 554, startPoint y: 271, endPoint x: 521, endPoint y: 277, distance: 33.5
click at [521, 277] on td "1017" at bounding box center [524, 301] width 82 height 83
click at [521, 277] on input "1017" at bounding box center [524, 287] width 58 height 30
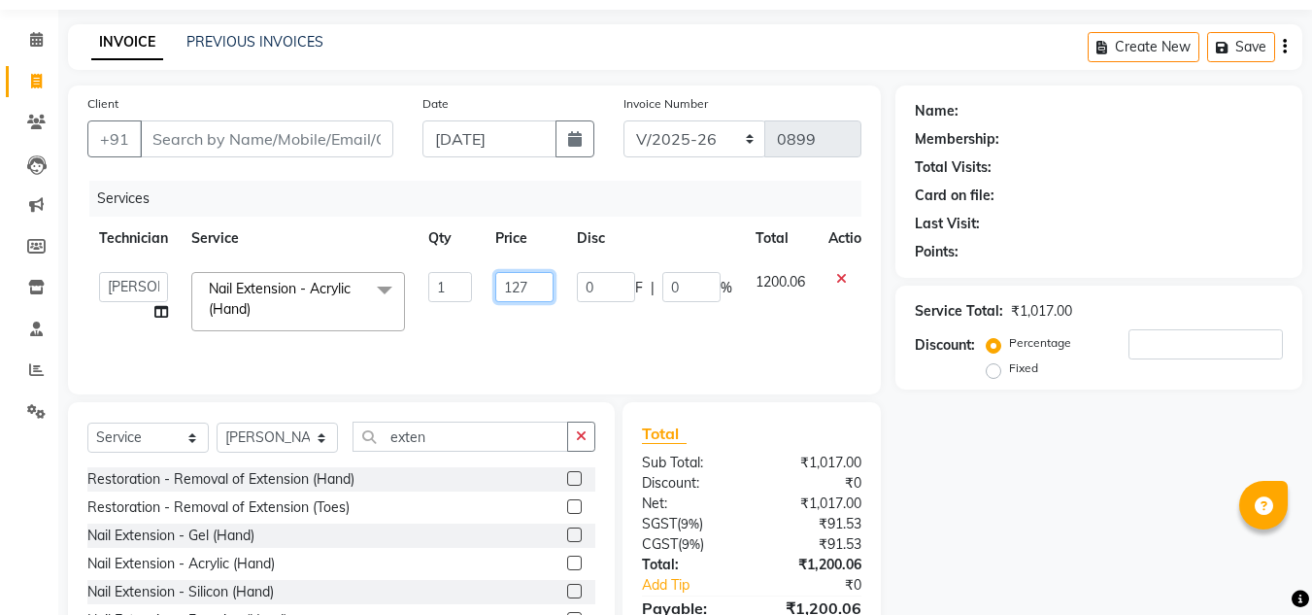
type input "1272"
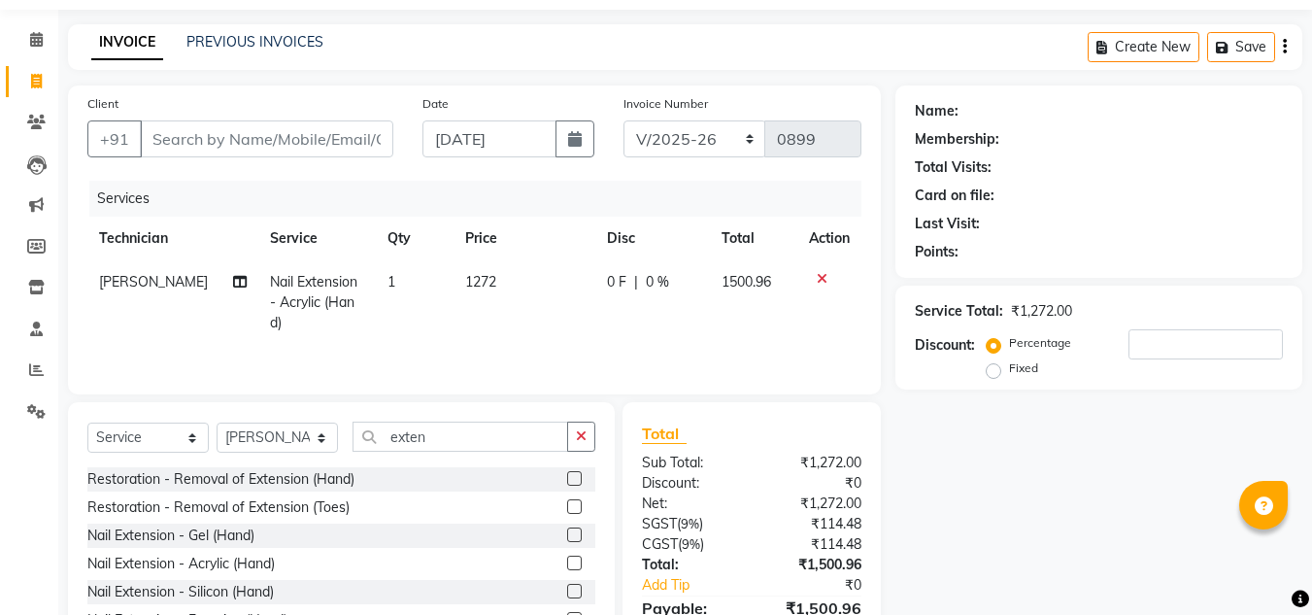
click at [563, 326] on td "1272" at bounding box center [524, 302] width 142 height 84
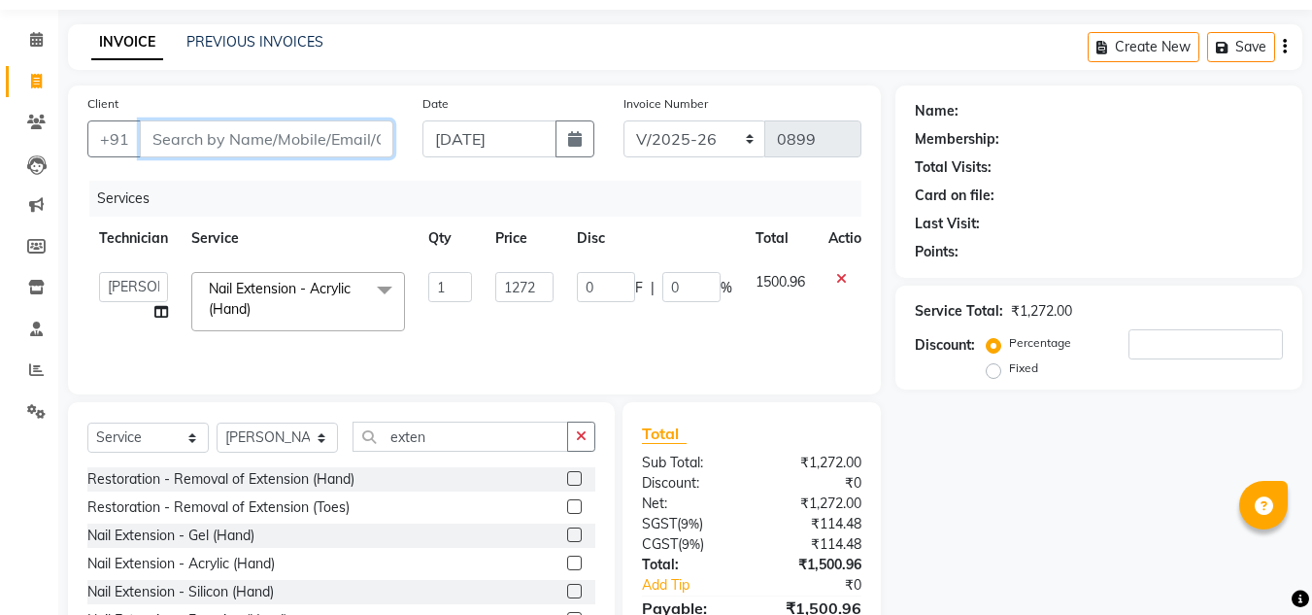
click at [241, 149] on input "Client" at bounding box center [266, 138] width 253 height 37
type input "7"
type input "0"
type input "7869627363"
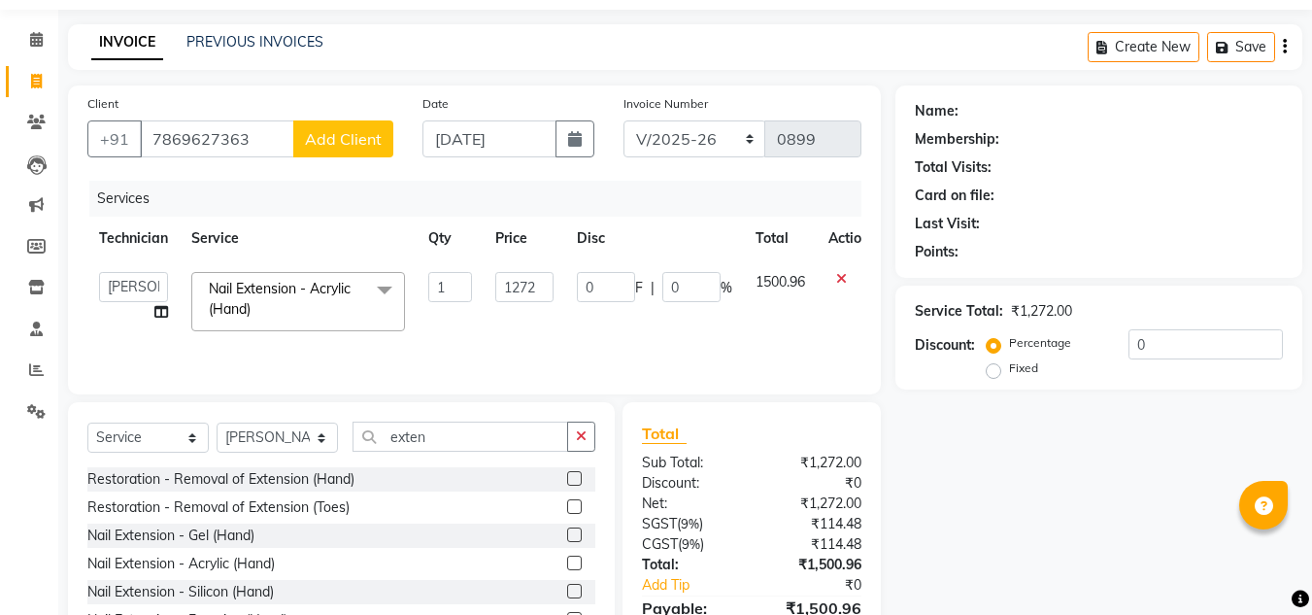
click at [349, 124] on button "Add Client" at bounding box center [343, 138] width 100 height 37
select select "21"
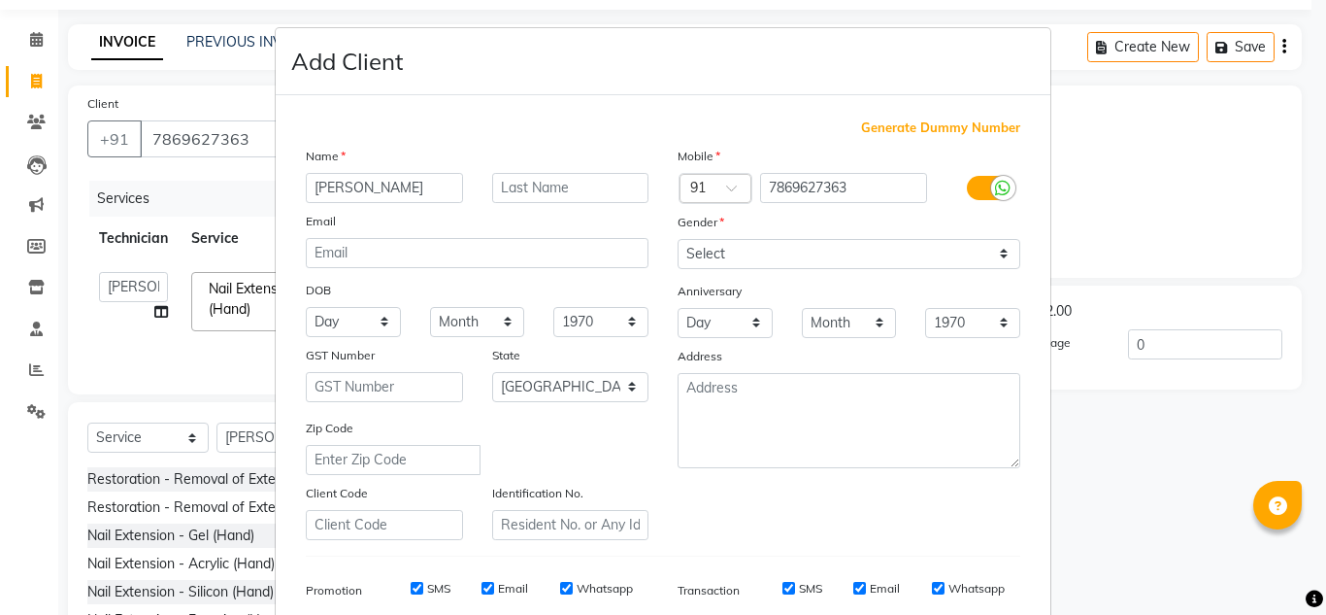
type input "[PERSON_NAME]"
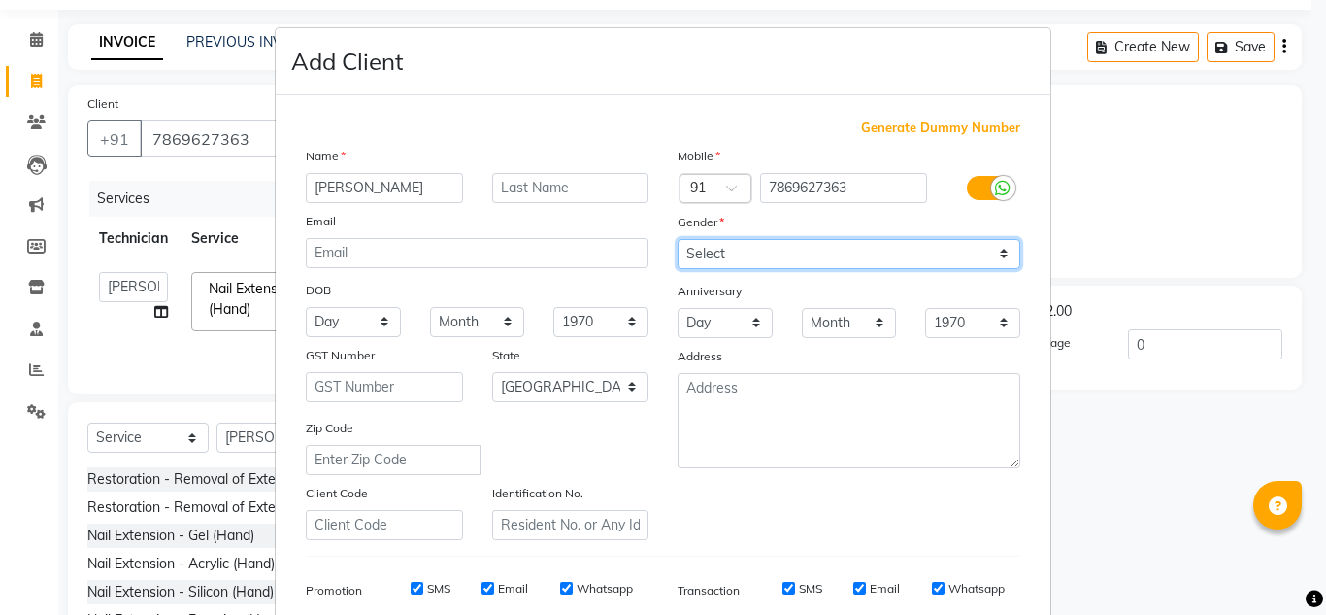
click at [724, 258] on select "Select [DEMOGRAPHIC_DATA] [DEMOGRAPHIC_DATA] Other Prefer Not To Say" at bounding box center [849, 254] width 343 height 30
select select "[DEMOGRAPHIC_DATA]"
click at [678, 239] on select "Select [DEMOGRAPHIC_DATA] [DEMOGRAPHIC_DATA] Other Prefer Not To Say" at bounding box center [849, 254] width 343 height 30
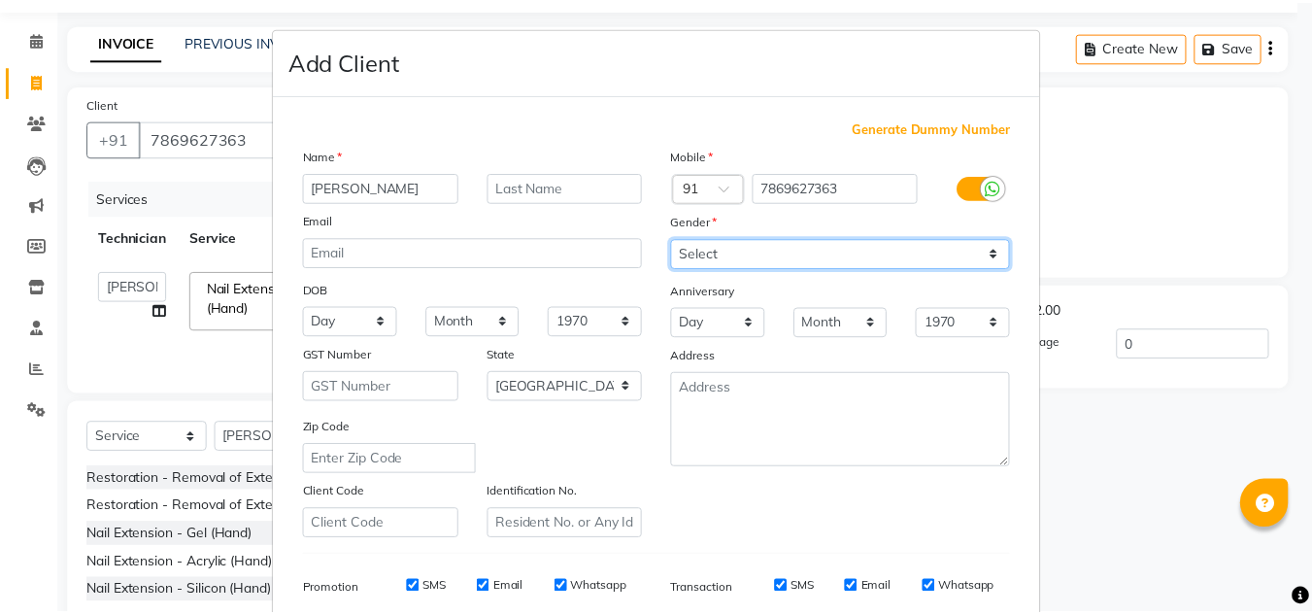
scroll to position [282, 0]
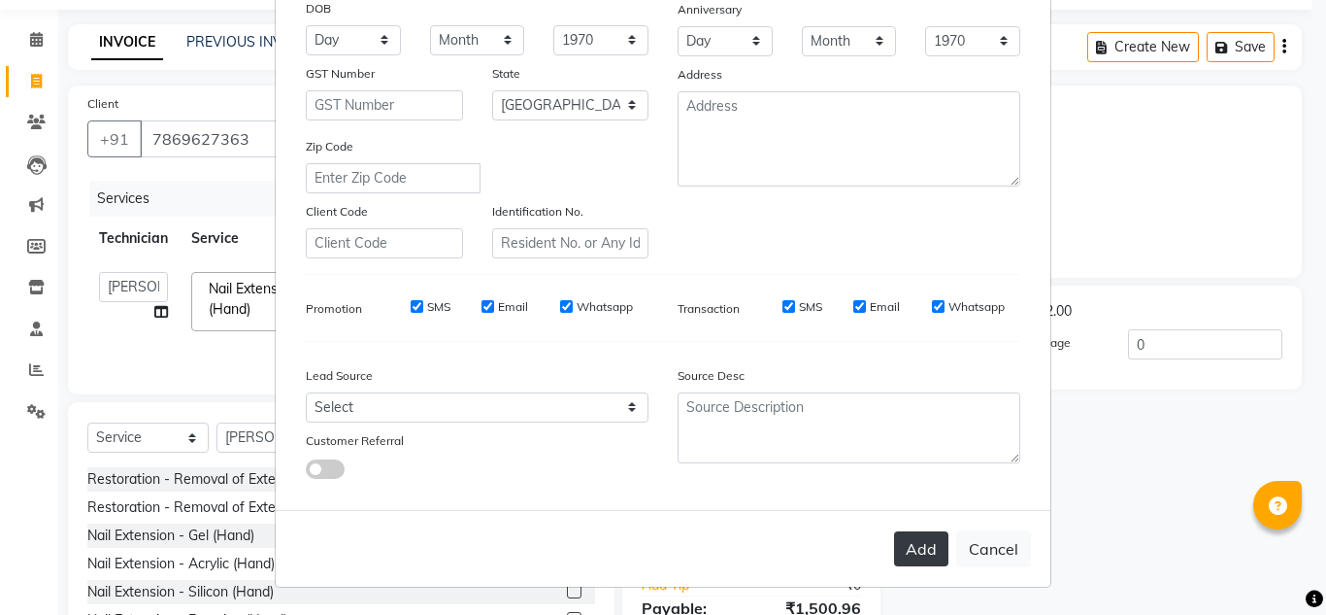
click at [914, 550] on button "Add" at bounding box center [921, 548] width 54 height 35
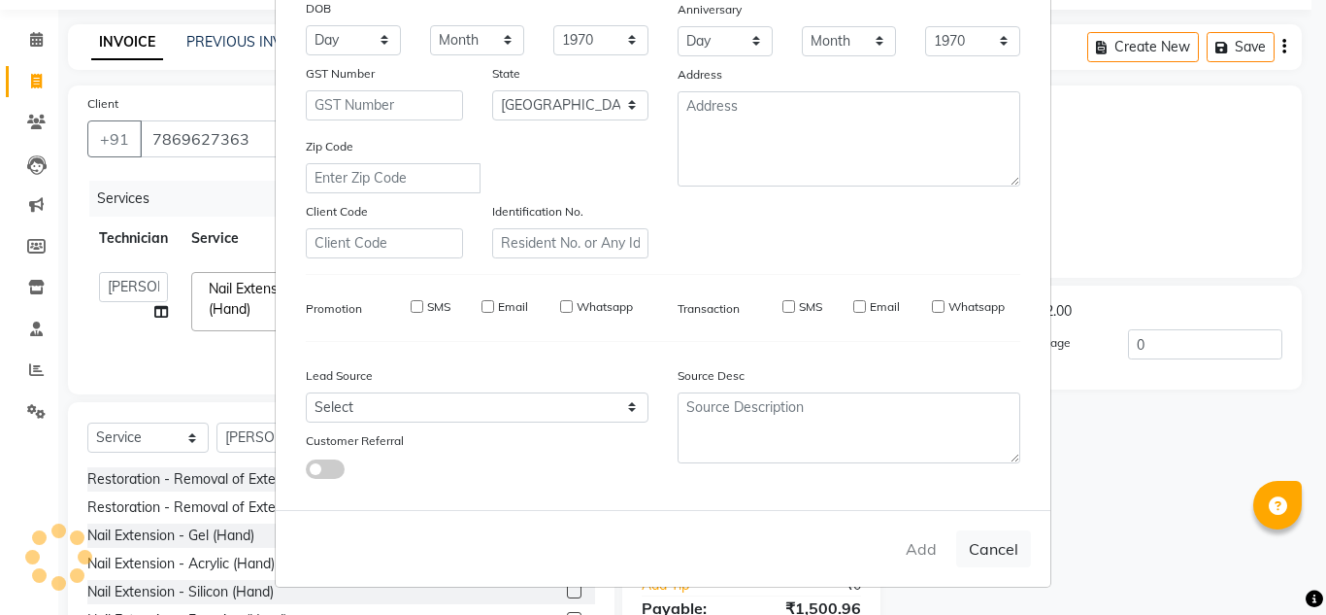
type input "78******63"
select select
select select "null"
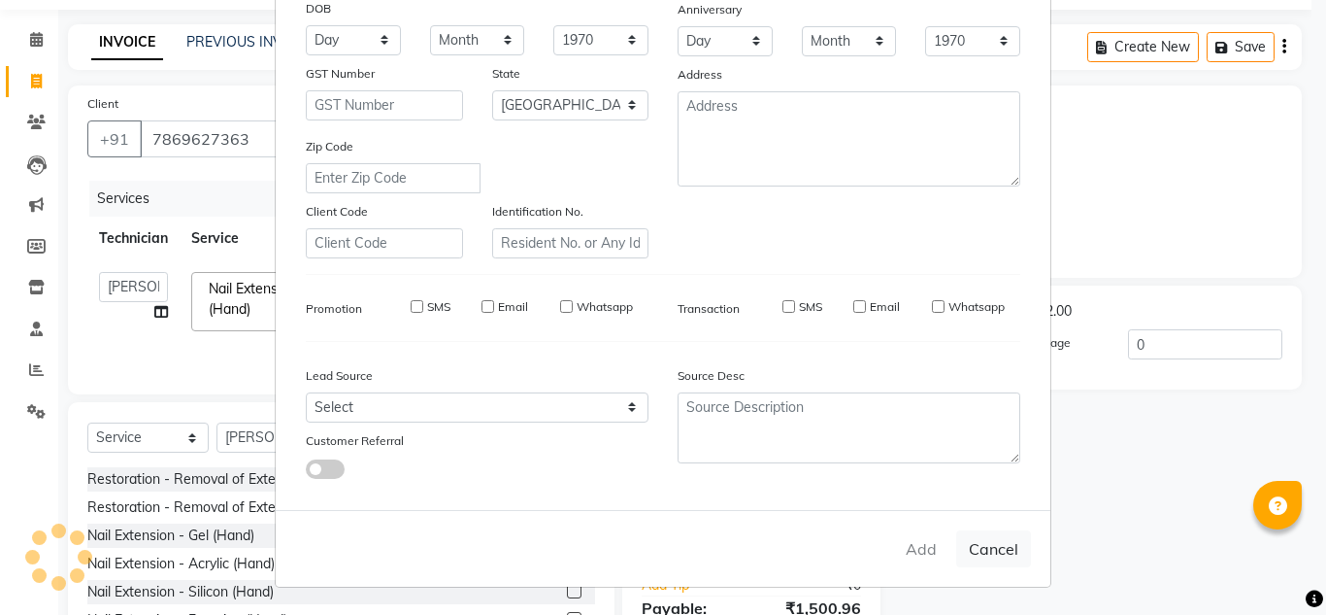
select select
checkbox input "false"
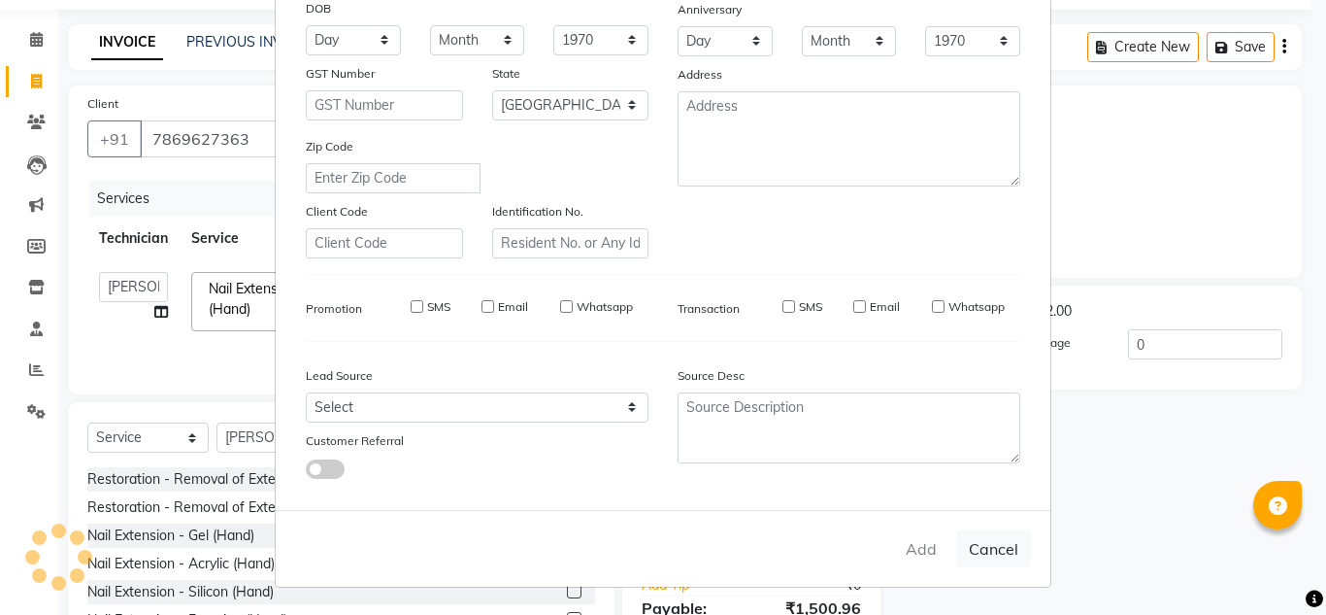
checkbox input "false"
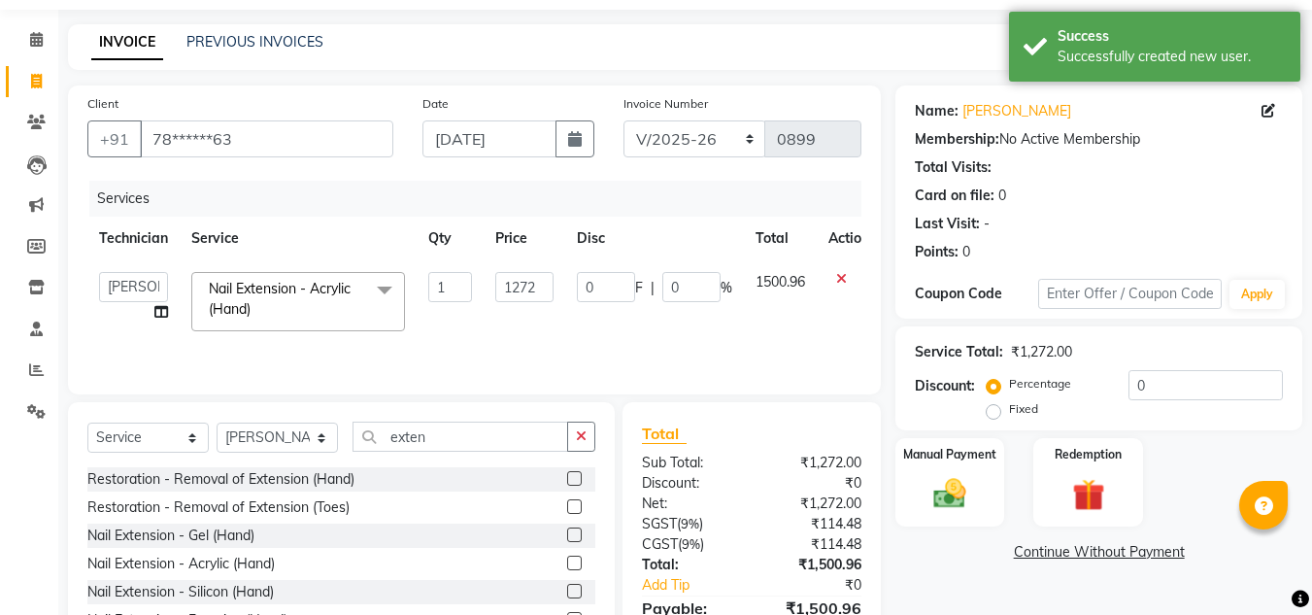
scroll to position [163, 0]
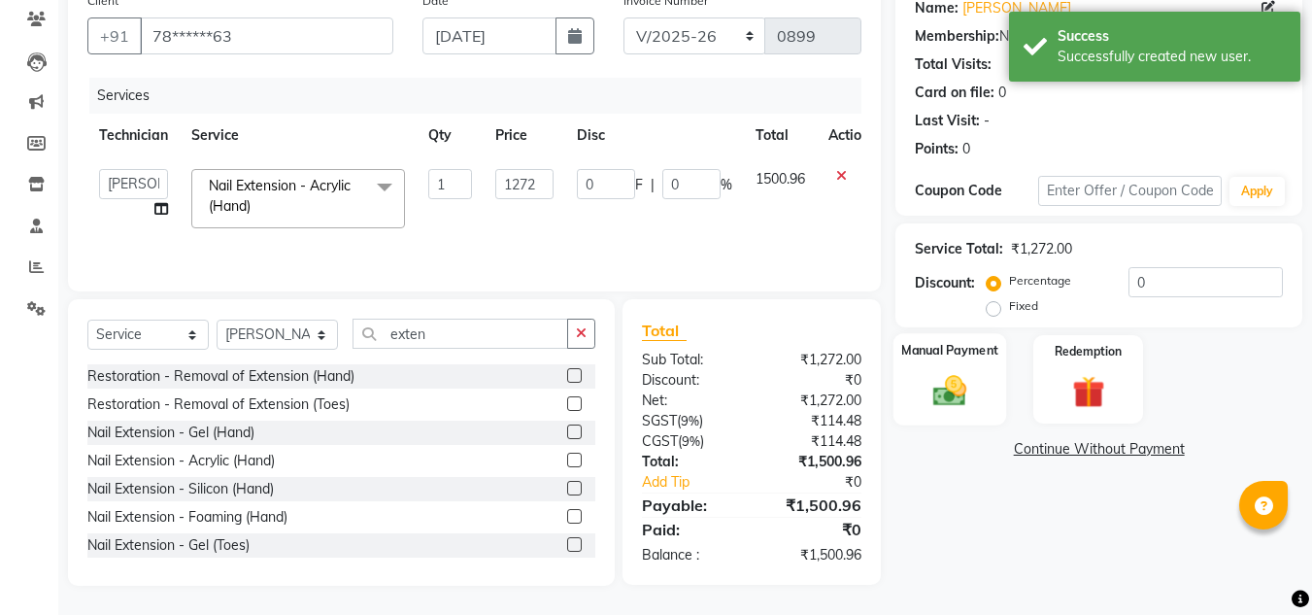
click at [976, 390] on img at bounding box center [949, 390] width 54 height 39
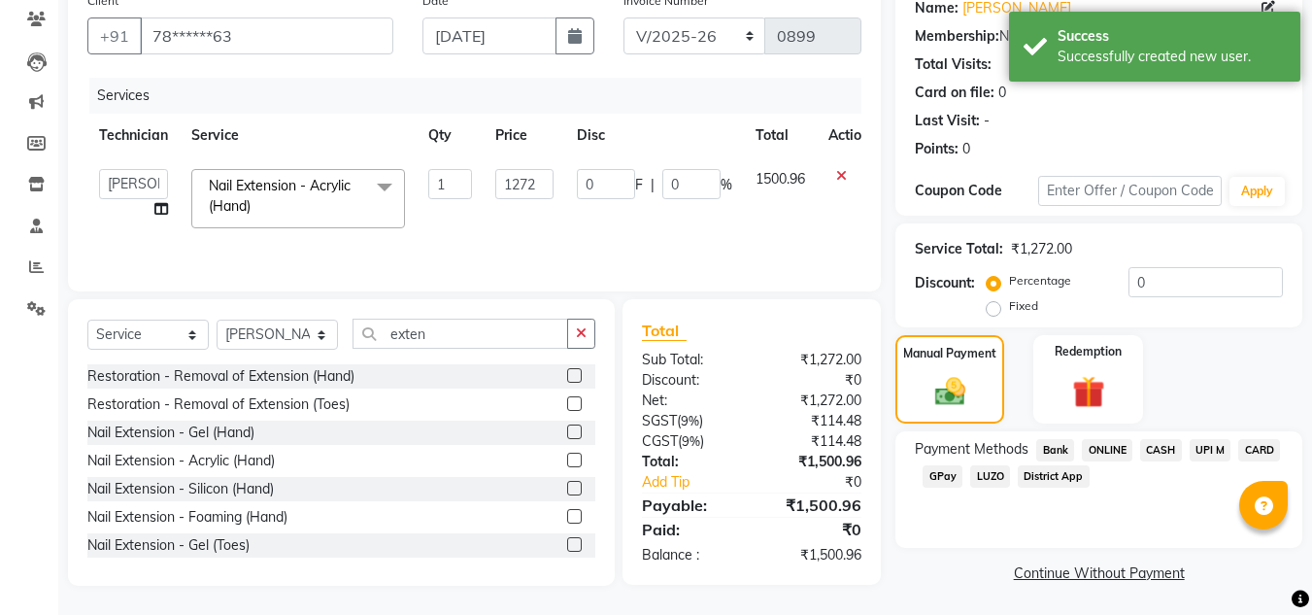
click at [1115, 450] on span "ONLINE" at bounding box center [1107, 450] width 50 height 22
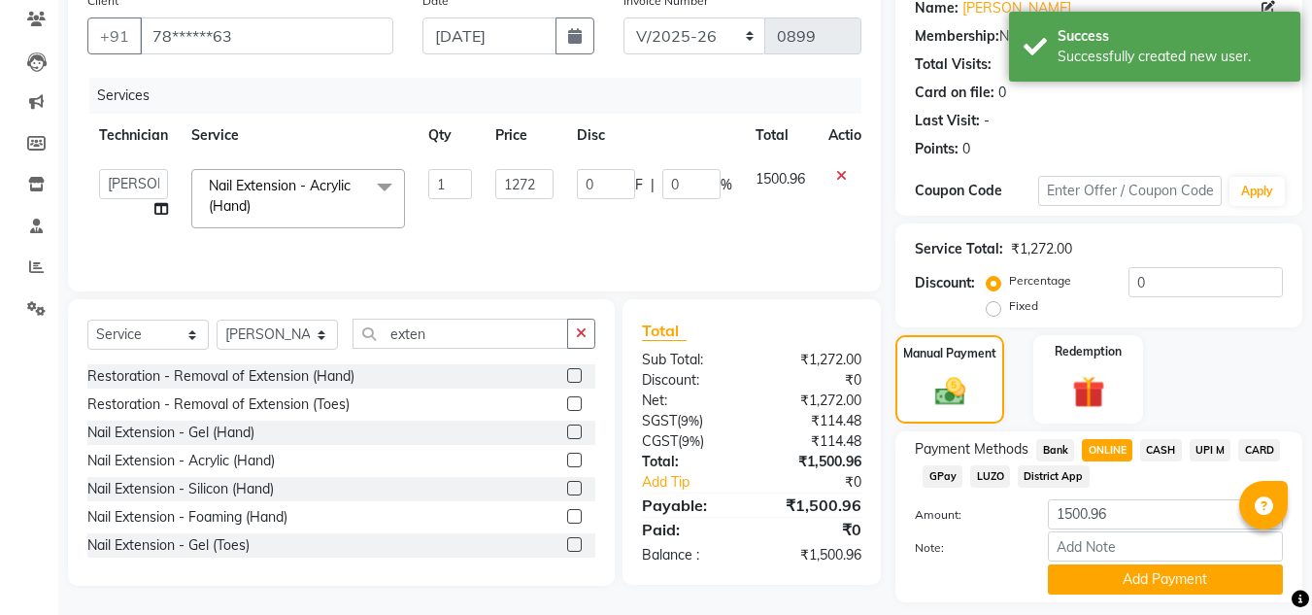
scroll to position [219, 0]
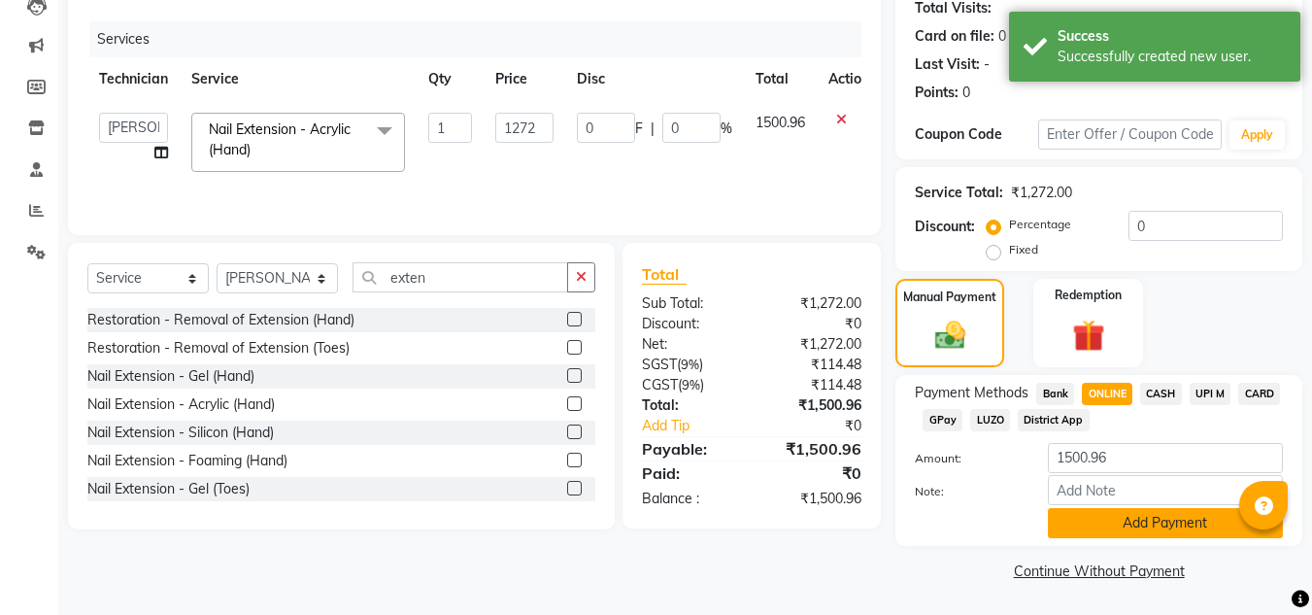
click at [1108, 520] on button "Add Payment" at bounding box center [1165, 523] width 235 height 30
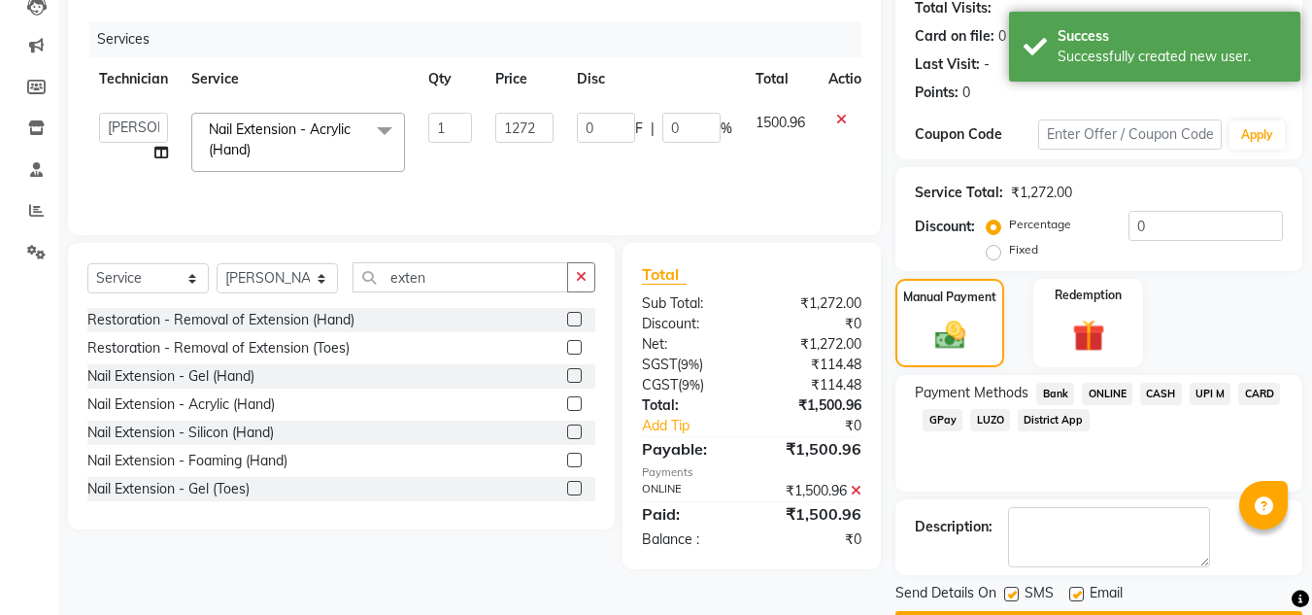
scroll to position [275, 0]
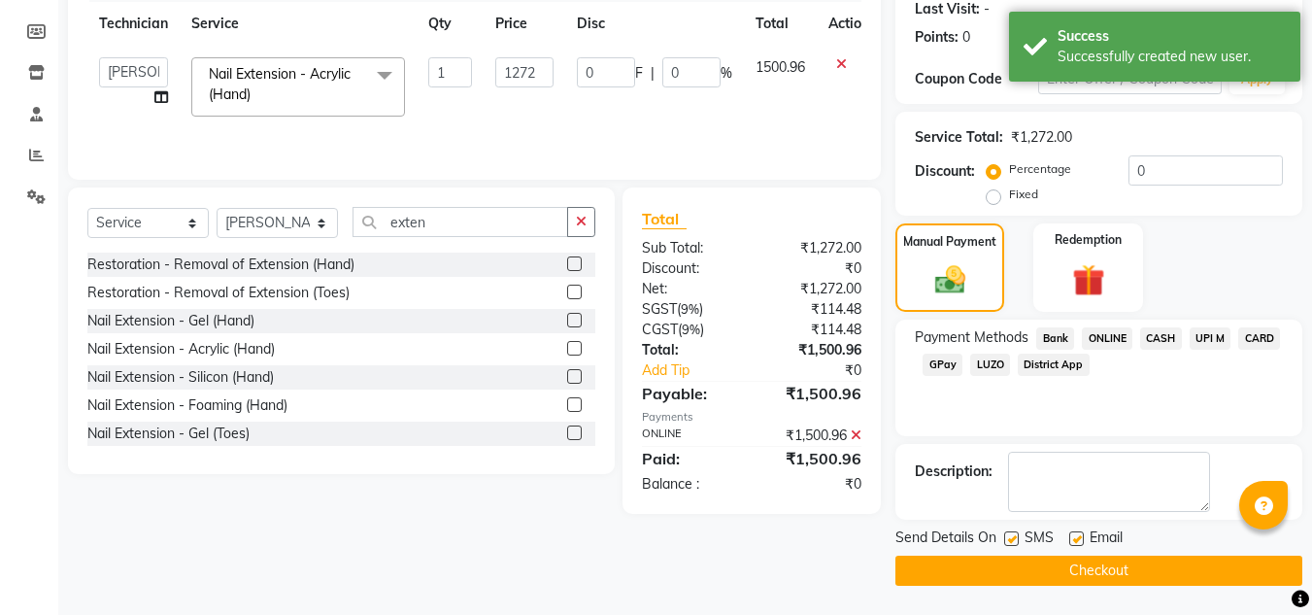
click at [1109, 581] on button "Checkout" at bounding box center [1098, 570] width 407 height 30
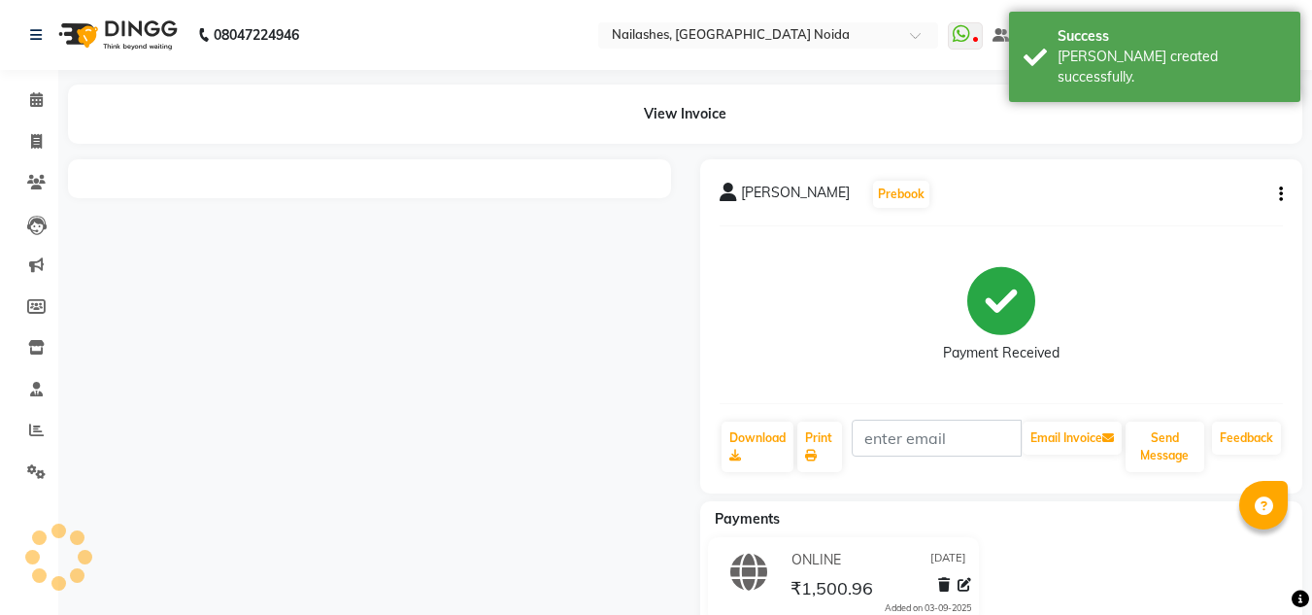
click at [40, 159] on li "Invoice" at bounding box center [29, 142] width 58 height 42
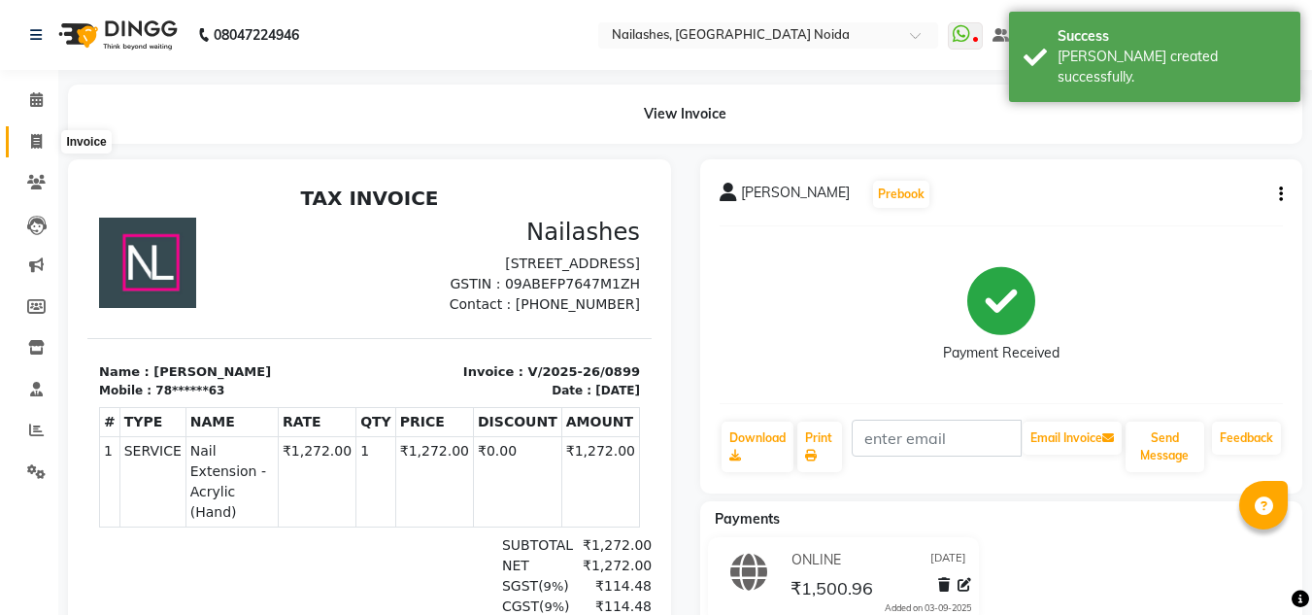
click at [36, 150] on span at bounding box center [36, 142] width 34 height 22
select select "service"
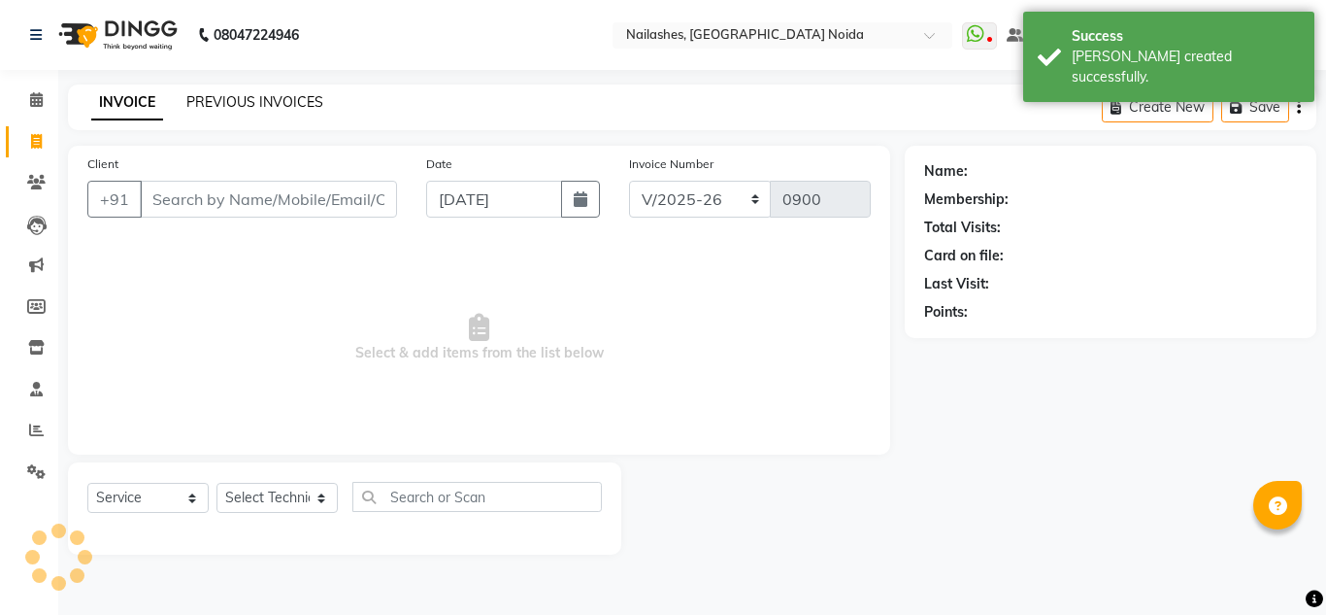
click at [209, 96] on link "PREVIOUS INVOICES" at bounding box center [254, 101] width 137 height 17
